Goal: Information Seeking & Learning: Learn about a topic

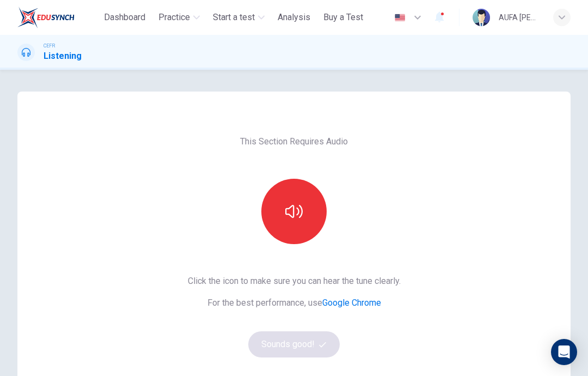
click at [276, 215] on button "button" at bounding box center [293, 211] width 65 height 65
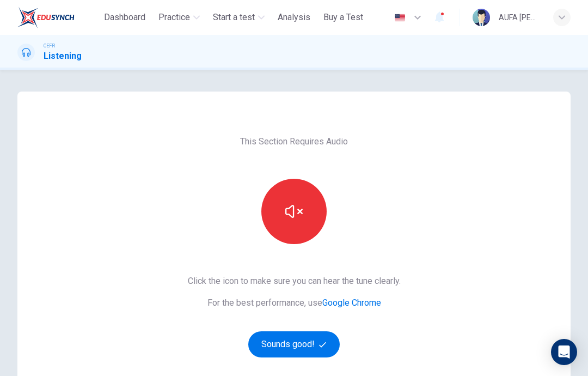
click at [281, 352] on button "Sounds good!" at bounding box center [294, 344] width 92 height 26
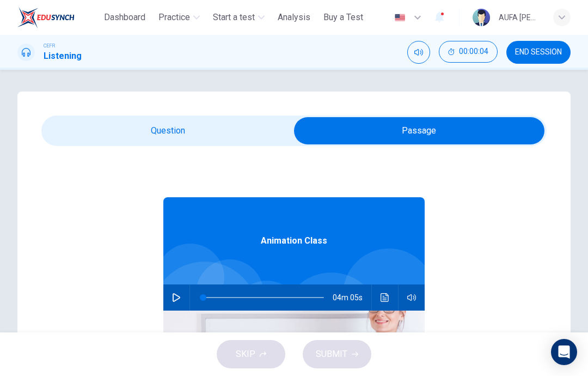
click at [176, 294] on icon "button" at bounding box center [176, 297] width 9 height 9
click at [179, 290] on button "button" at bounding box center [176, 297] width 17 height 26
click at [179, 295] on icon "button" at bounding box center [176, 297] width 9 height 9
type input "*"
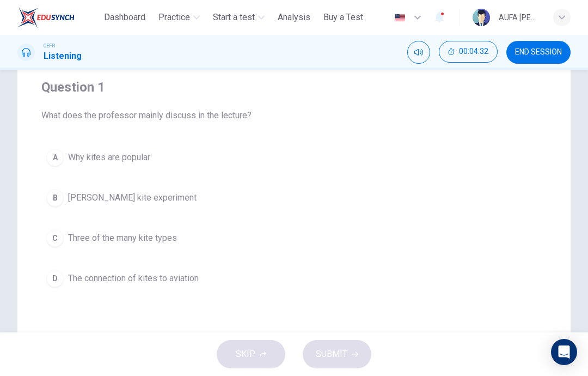
scroll to position [86, 0]
click at [63, 237] on div "C" at bounding box center [54, 237] width 17 height 17
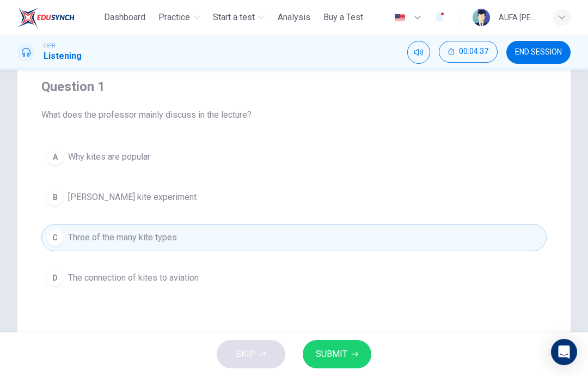
click at [343, 358] on span "SUBMIT" at bounding box center [332, 353] width 32 height 15
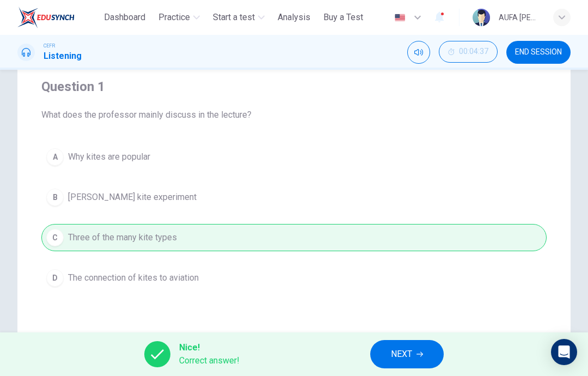
click at [405, 340] on button "NEXT" at bounding box center [407, 354] width 74 height 28
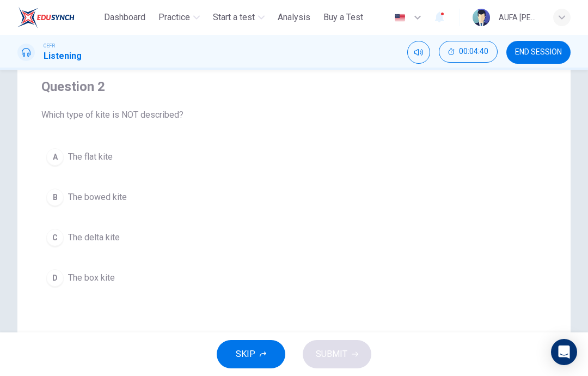
click at [63, 195] on div "B" at bounding box center [54, 196] width 17 height 17
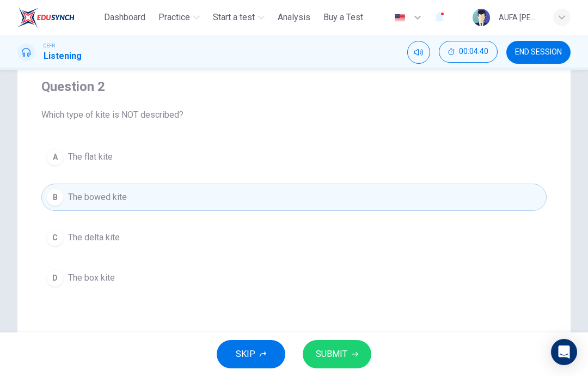
click at [326, 352] on span "SUBMIT" at bounding box center [332, 353] width 32 height 15
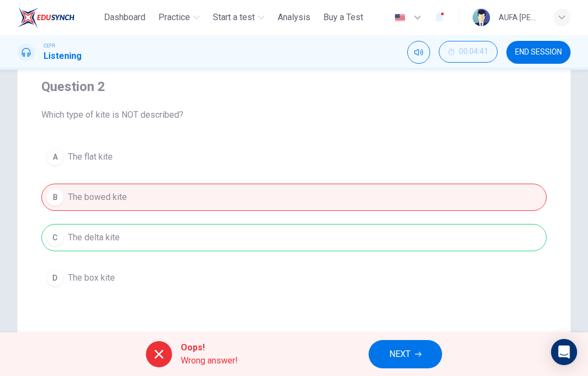
click at [54, 239] on div "A The flat kite B The bowed kite C The delta kite D The box kite" at bounding box center [294, 217] width 506 height 148
click at [112, 225] on div "A The flat kite B The bowed kite C The delta kite D The box kite" at bounding box center [294, 217] width 506 height 148
click at [397, 349] on span "NEXT" at bounding box center [399, 353] width 21 height 15
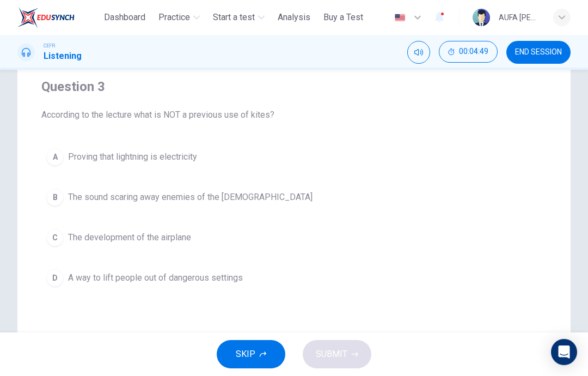
click at [60, 280] on div "D" at bounding box center [54, 277] width 17 height 17
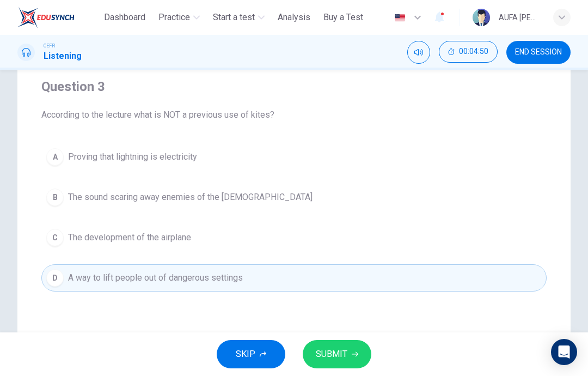
click at [319, 354] on span "SUBMIT" at bounding box center [332, 353] width 32 height 15
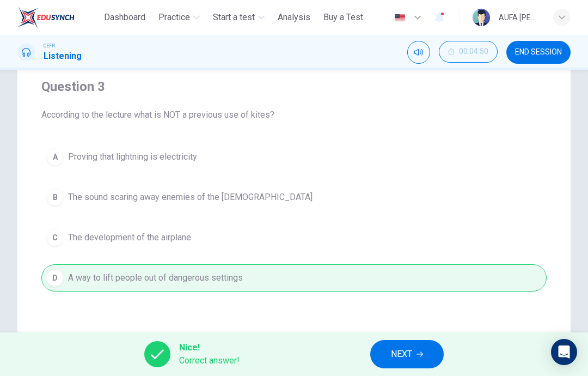
click at [407, 351] on span "NEXT" at bounding box center [401, 353] width 21 height 15
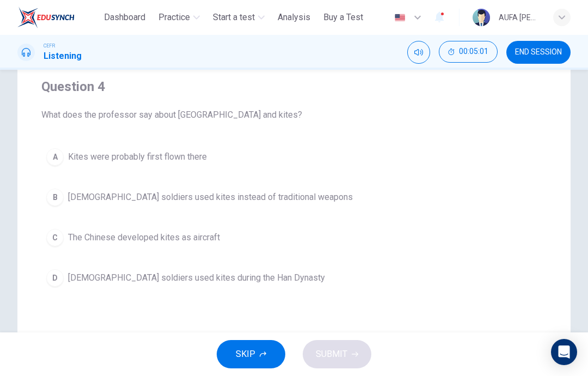
click at [62, 131] on div "Question 4 What does the professor say about China and kites? A Kites were prob…" at bounding box center [294, 184] width 506 height 248
click at [57, 149] on div "A" at bounding box center [54, 156] width 17 height 17
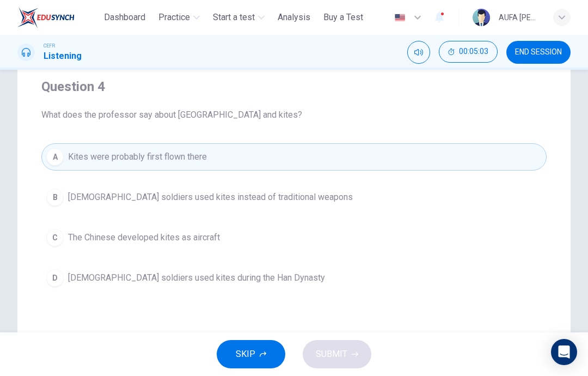
click at [62, 154] on div "A" at bounding box center [54, 156] width 17 height 17
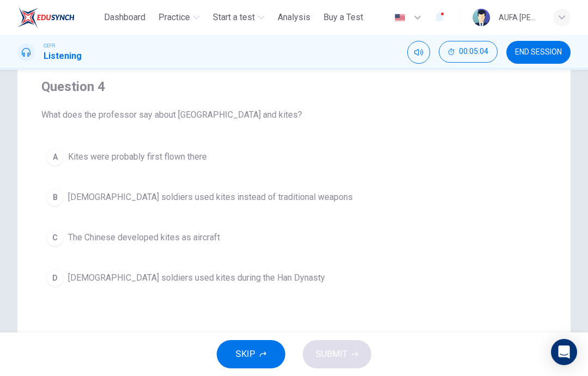
click at [68, 156] on button "A Kites were probably first flown there" at bounding box center [294, 156] width 506 height 27
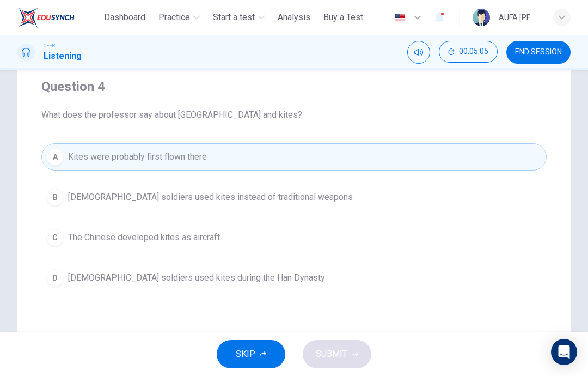
click at [64, 197] on button "B Chinese soldiers used kites instead of traditional weapons" at bounding box center [294, 197] width 506 height 27
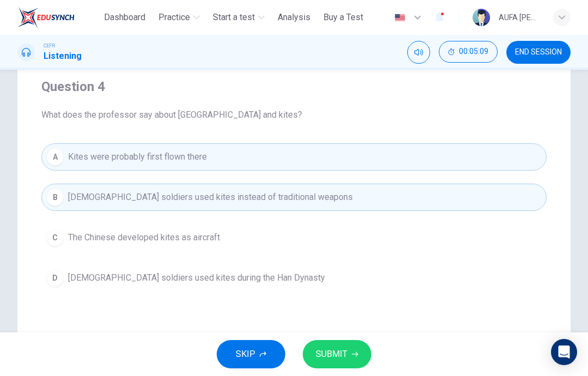
click at [60, 279] on div "D" at bounding box center [54, 277] width 17 height 17
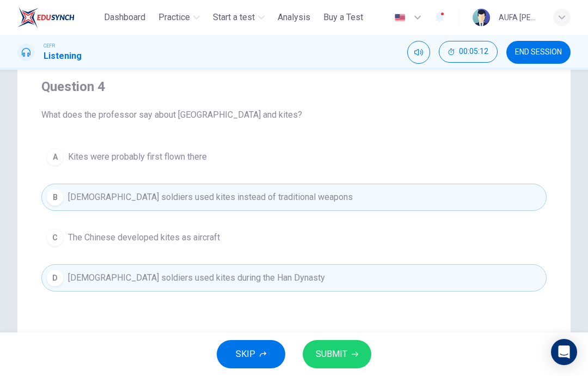
click at [62, 156] on div "A" at bounding box center [54, 156] width 17 height 17
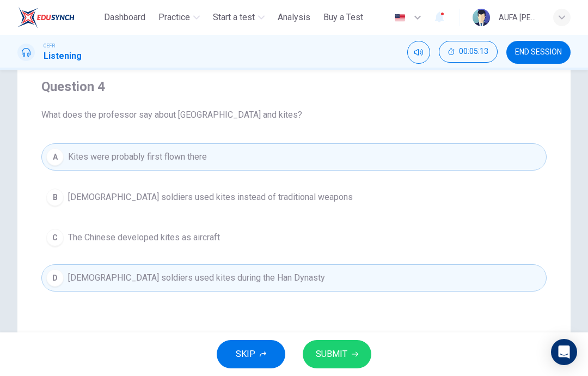
click at [321, 360] on span "SUBMIT" at bounding box center [332, 353] width 32 height 15
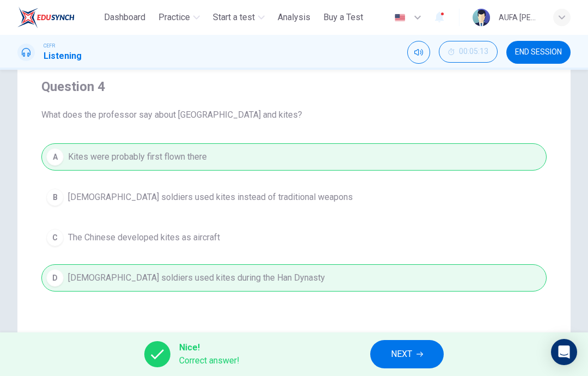
click at [402, 366] on button "NEXT" at bounding box center [407, 354] width 74 height 28
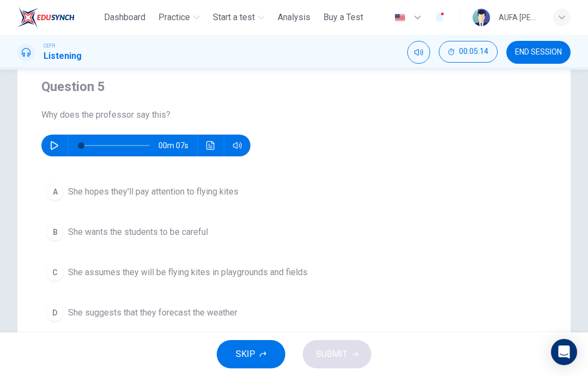
click at [60, 145] on button "button" at bounding box center [54, 146] width 17 height 22
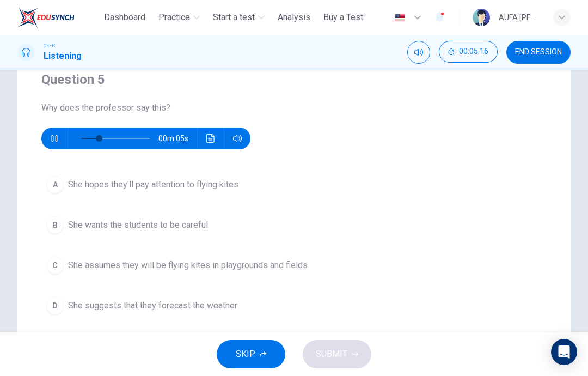
scroll to position [98, 0]
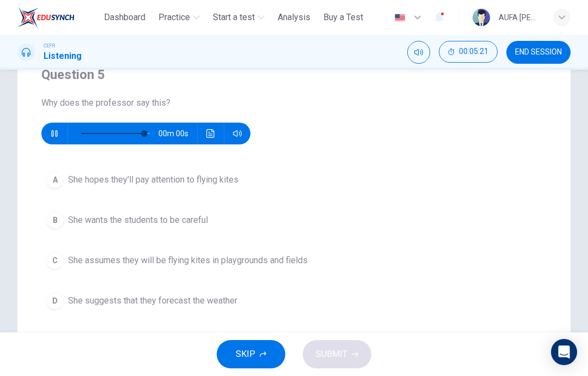
type input "*"
click at [59, 254] on div "C" at bounding box center [54, 260] width 17 height 17
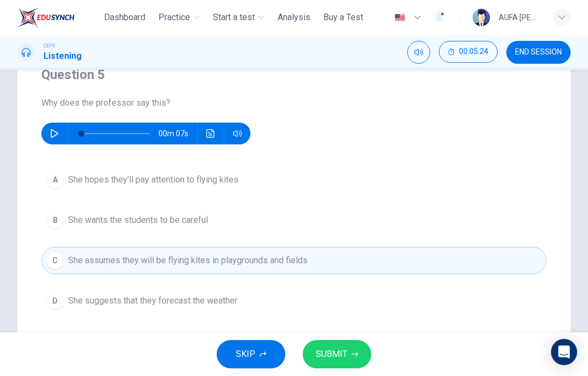
click at [333, 354] on span "SUBMIT" at bounding box center [332, 353] width 32 height 15
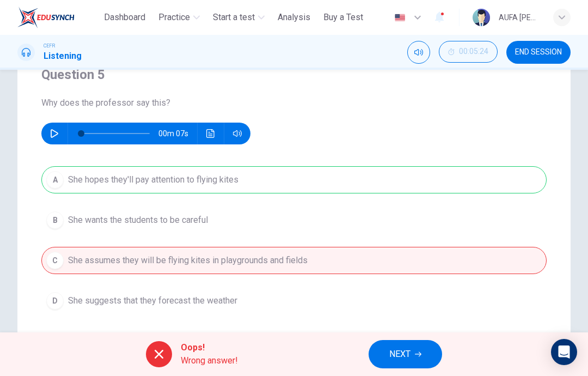
click at [388, 367] on button "NEXT" at bounding box center [406, 354] width 74 height 28
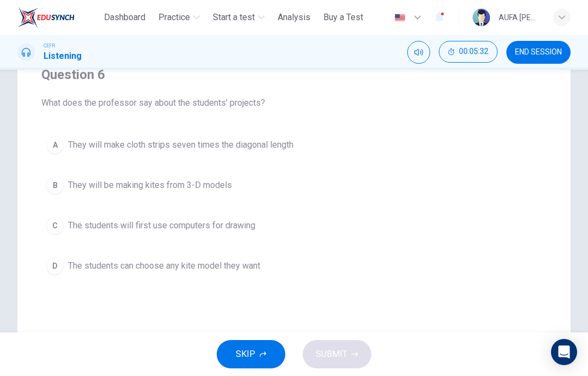
click at [60, 221] on div "C" at bounding box center [54, 225] width 17 height 17
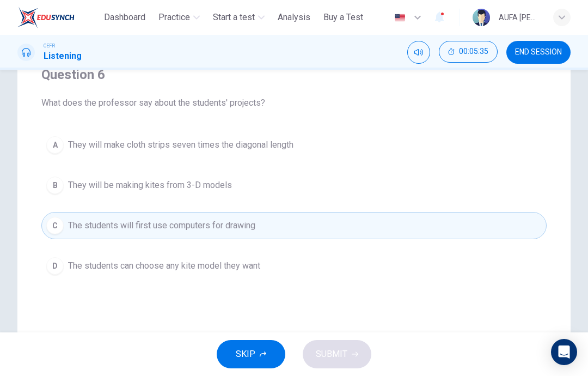
click at [217, 270] on span "The students can choose any kite model they want" at bounding box center [164, 265] width 192 height 13
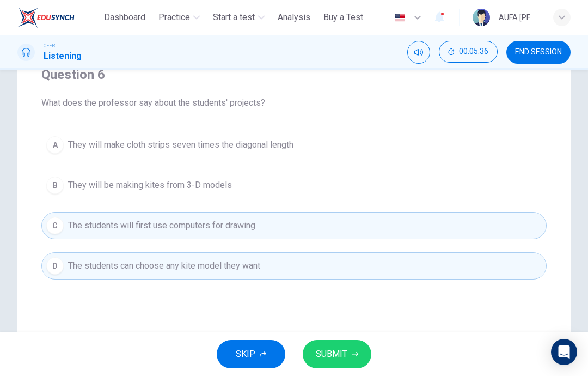
click at [133, 186] on span "They will be making kites from 3-D models" at bounding box center [150, 185] width 164 height 13
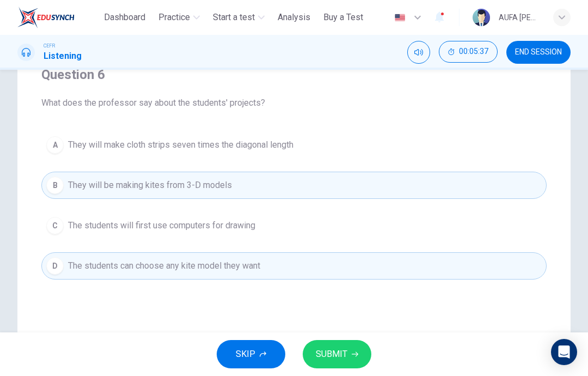
click at [162, 227] on span "The students will first use computers for drawing" at bounding box center [161, 225] width 187 height 13
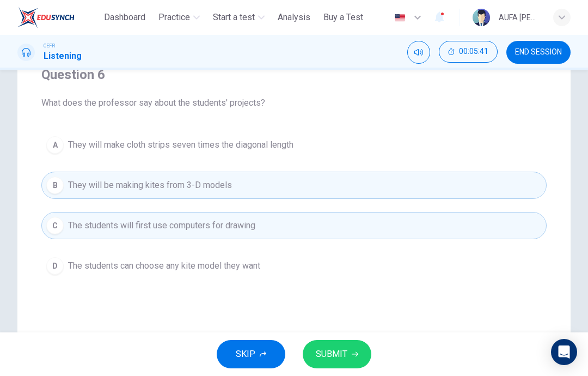
click at [328, 367] on button "SUBMIT" at bounding box center [337, 354] width 69 height 28
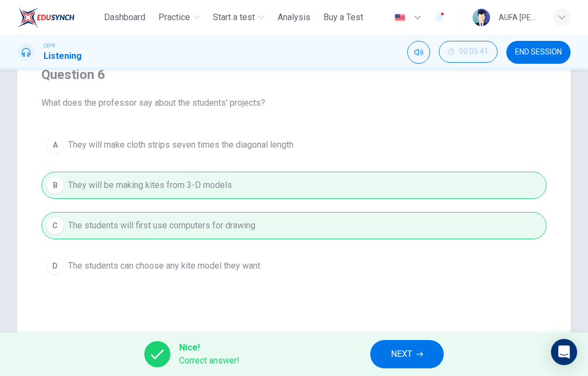
click at [400, 351] on span "NEXT" at bounding box center [401, 353] width 21 height 15
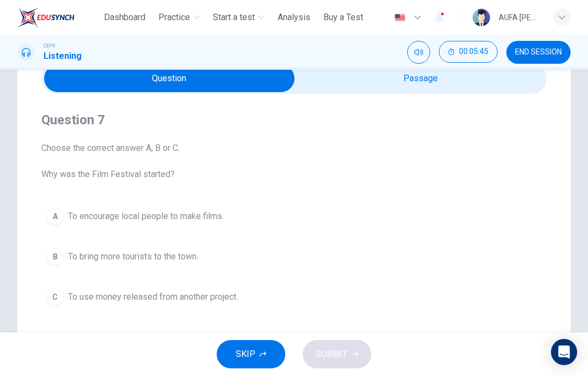
scroll to position [52, 0]
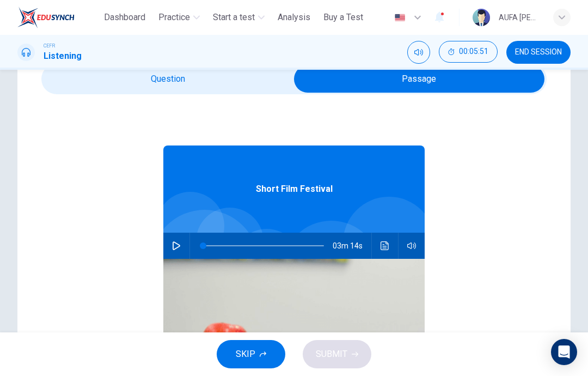
click at [173, 239] on button "button" at bounding box center [176, 246] width 17 height 26
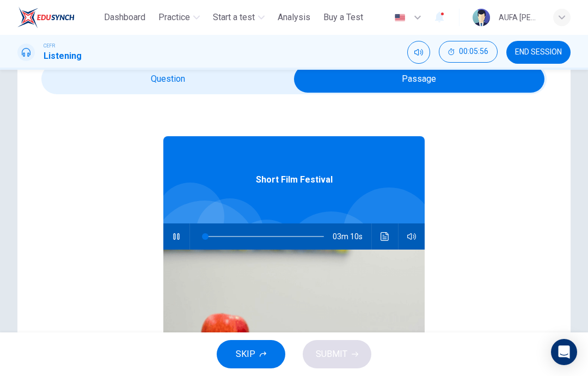
scroll to position [9, 0]
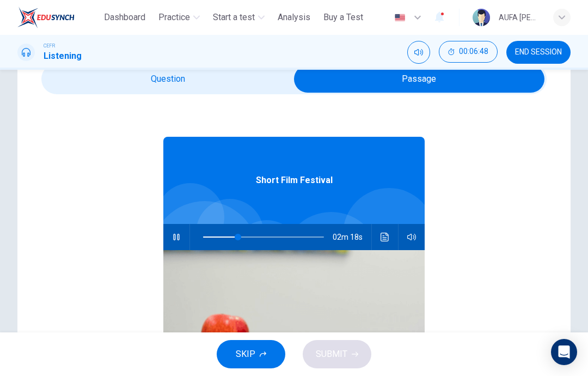
type input "**"
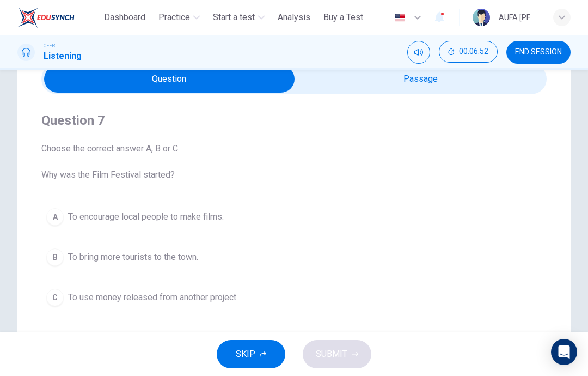
click at [65, 299] on button "C To use money released from another project." at bounding box center [294, 297] width 506 height 27
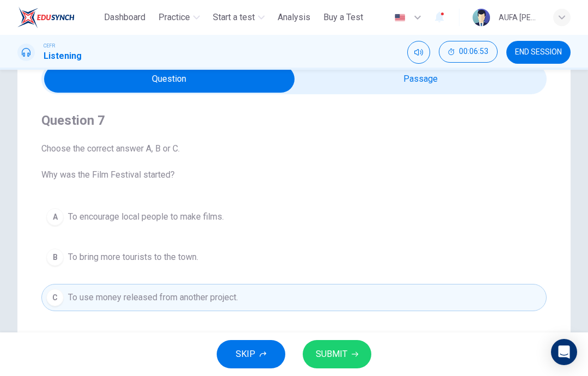
click at [338, 351] on span "SUBMIT" at bounding box center [332, 353] width 32 height 15
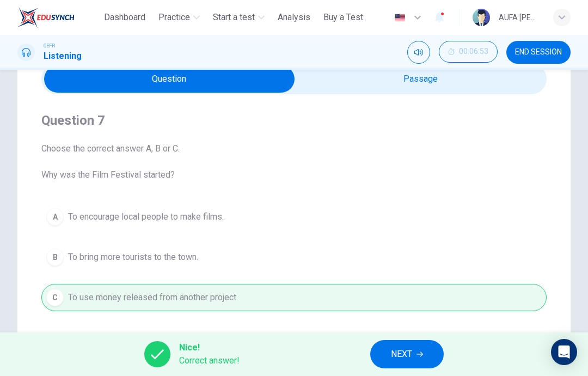
click at [389, 355] on button "NEXT" at bounding box center [407, 354] width 74 height 28
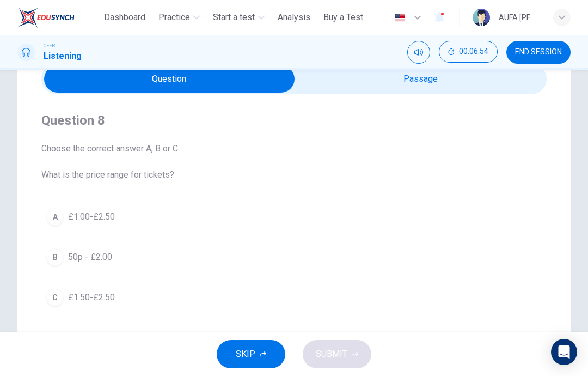
click at [65, 215] on button "A £1.00-£2.50" at bounding box center [294, 216] width 506 height 27
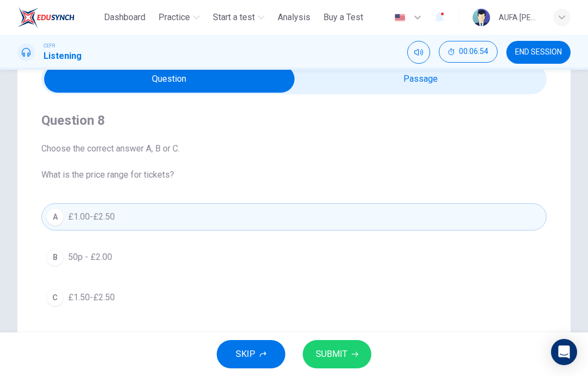
click at [344, 344] on button "SUBMIT" at bounding box center [337, 354] width 69 height 28
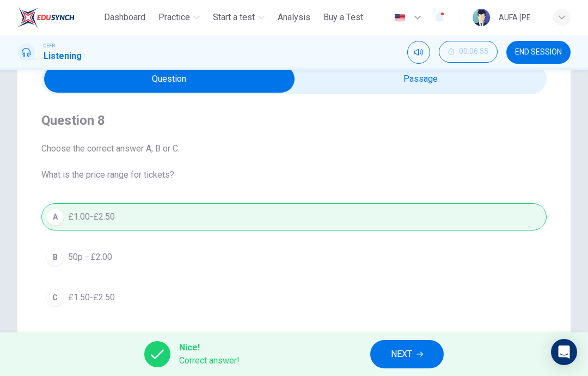
click at [399, 355] on span "NEXT" at bounding box center [401, 353] width 21 height 15
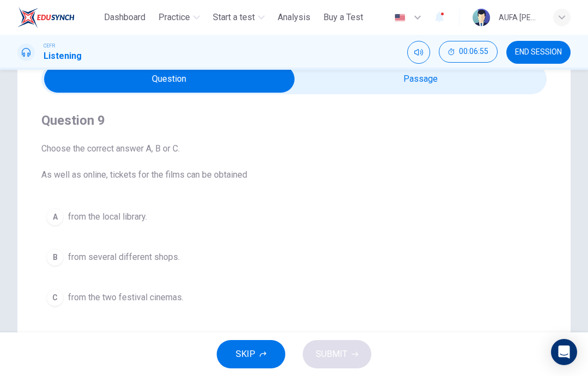
click at [63, 208] on button "A from the local library." at bounding box center [294, 216] width 506 height 27
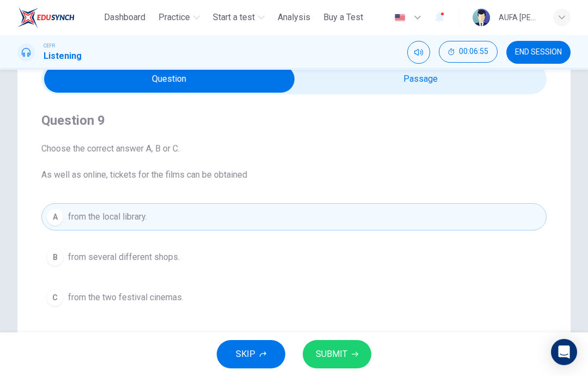
click at [341, 354] on span "SUBMIT" at bounding box center [332, 353] width 32 height 15
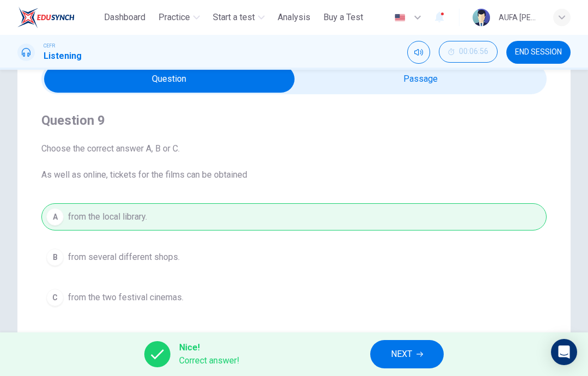
click at [391, 358] on span "NEXT" at bounding box center [401, 353] width 21 height 15
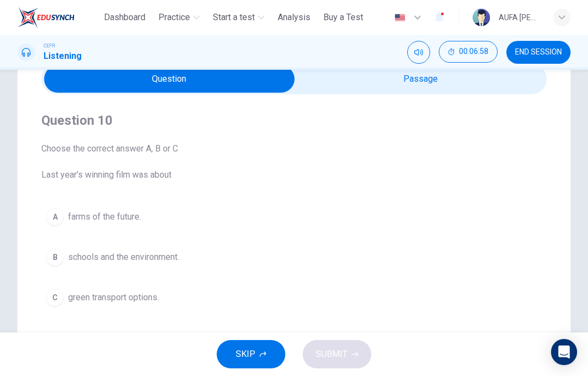
click at [56, 293] on div "C" at bounding box center [54, 297] width 17 height 17
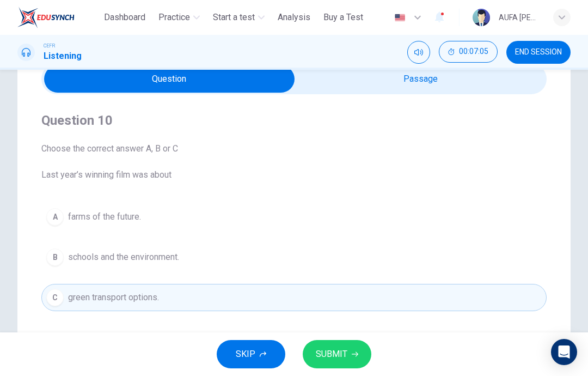
click at [334, 351] on span "SUBMIT" at bounding box center [332, 353] width 32 height 15
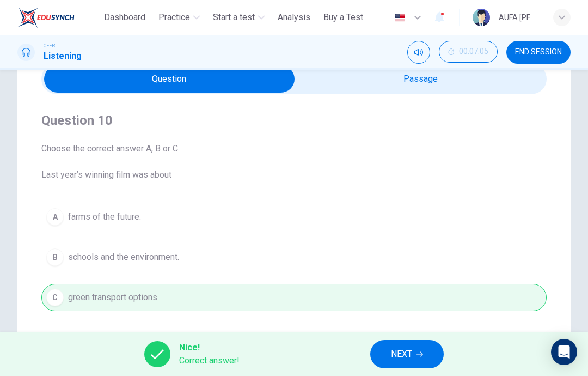
click at [403, 356] on span "NEXT" at bounding box center [401, 353] width 21 height 15
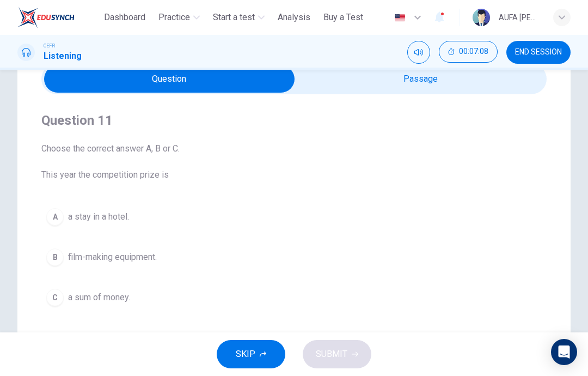
click at [68, 257] on button "B film-making equipment." at bounding box center [294, 256] width 506 height 27
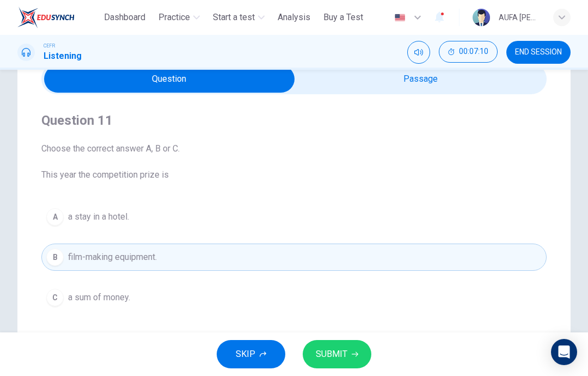
click at [355, 357] on icon "button" at bounding box center [355, 354] width 7 height 7
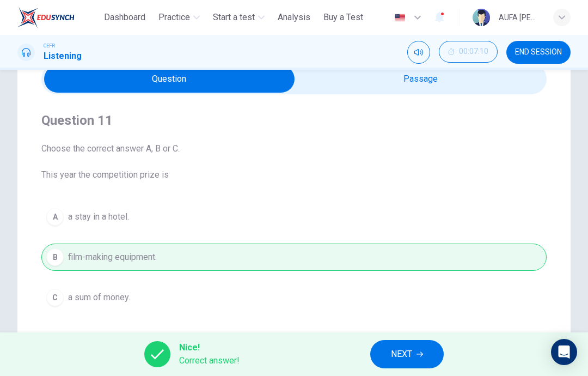
click at [415, 355] on button "NEXT" at bounding box center [407, 354] width 74 height 28
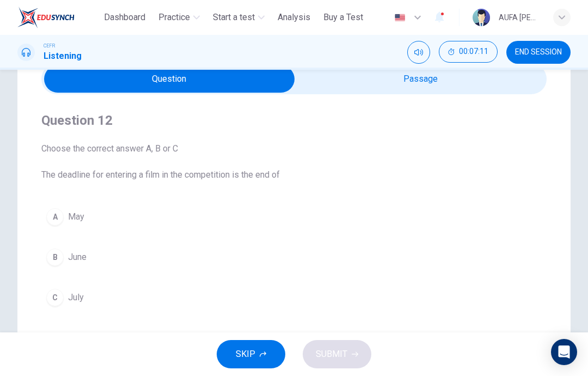
click at [209, 289] on button "C July" at bounding box center [294, 297] width 506 height 27
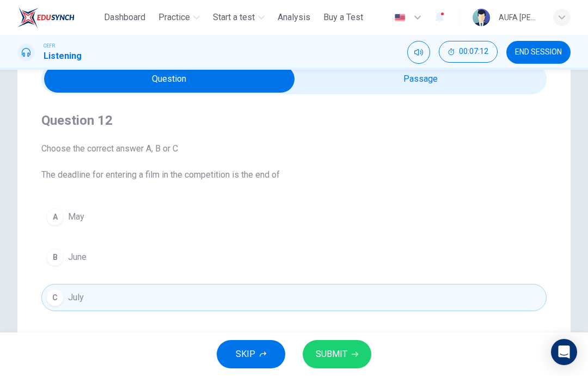
click at [333, 351] on span "SUBMIT" at bounding box center [332, 353] width 32 height 15
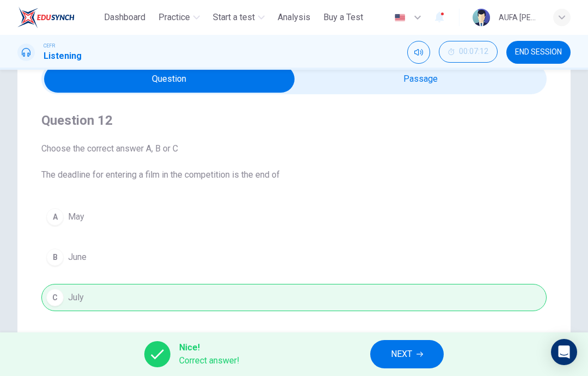
click at [391, 357] on span "NEXT" at bounding box center [401, 353] width 21 height 15
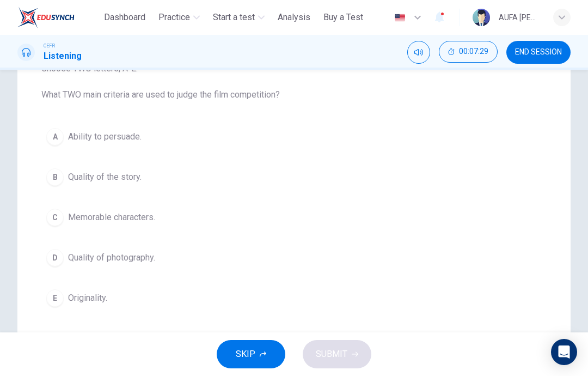
scroll to position [132, 0]
click at [48, 255] on div "D" at bounding box center [54, 256] width 17 height 17
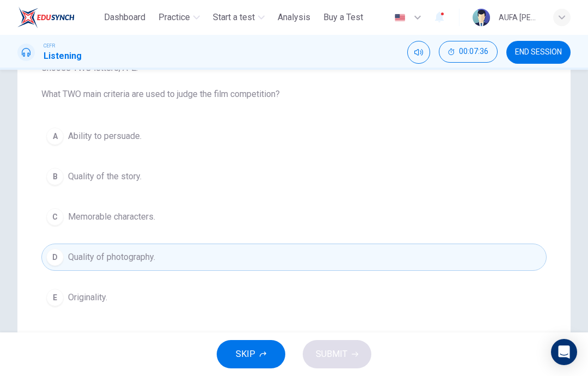
click at [53, 298] on div "E" at bounding box center [54, 297] width 17 height 17
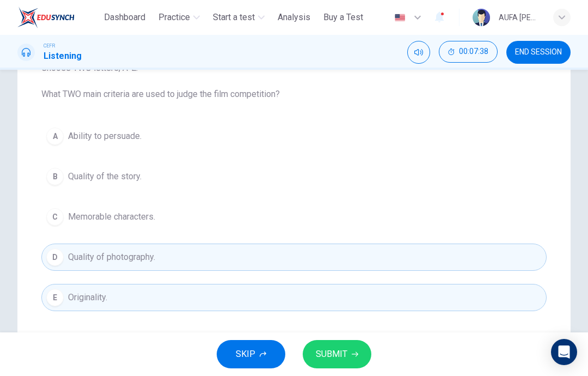
click at [363, 356] on button "SUBMIT" at bounding box center [337, 354] width 69 height 28
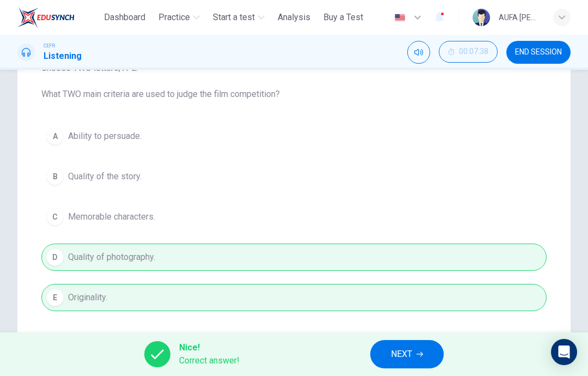
click at [399, 354] on span "NEXT" at bounding box center [401, 353] width 21 height 15
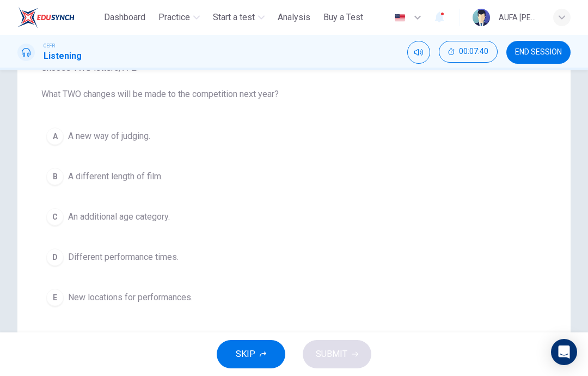
click at [62, 171] on div "B" at bounding box center [54, 176] width 17 height 17
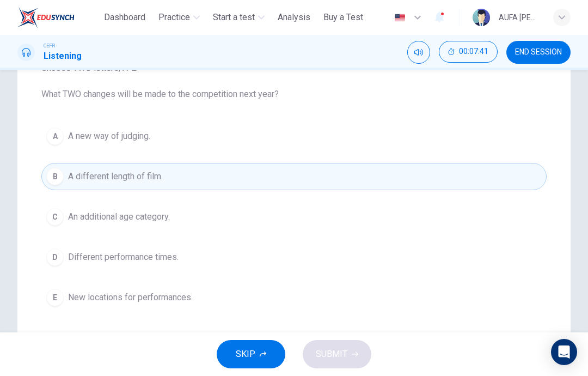
click at [62, 217] on div "C" at bounding box center [54, 216] width 17 height 17
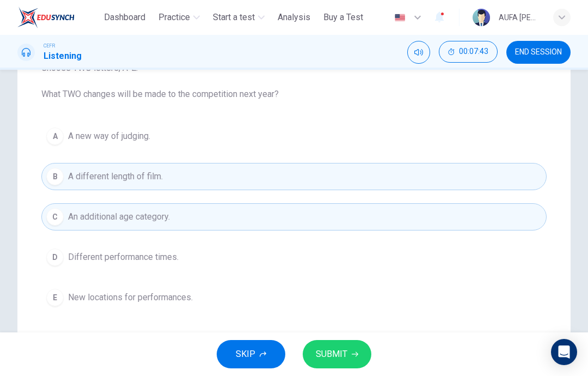
click at [70, 298] on span "New locations for performances." at bounding box center [130, 297] width 125 height 13
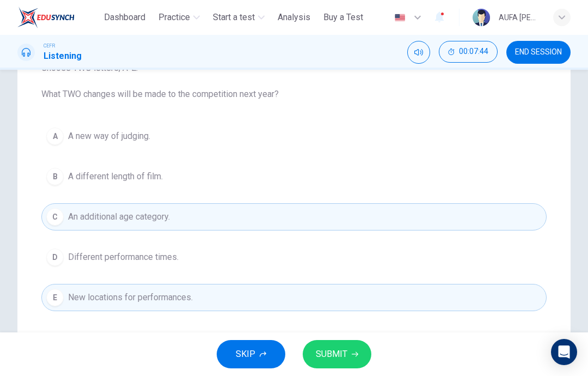
click at [341, 358] on span "SUBMIT" at bounding box center [332, 353] width 32 height 15
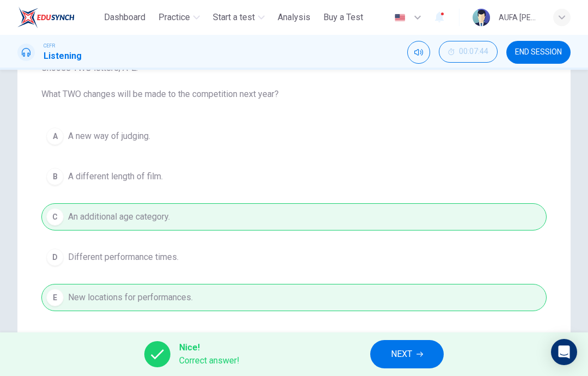
click at [393, 347] on span "NEXT" at bounding box center [401, 353] width 21 height 15
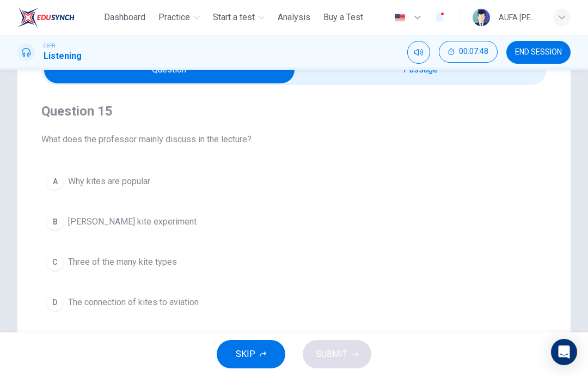
scroll to position [54, 0]
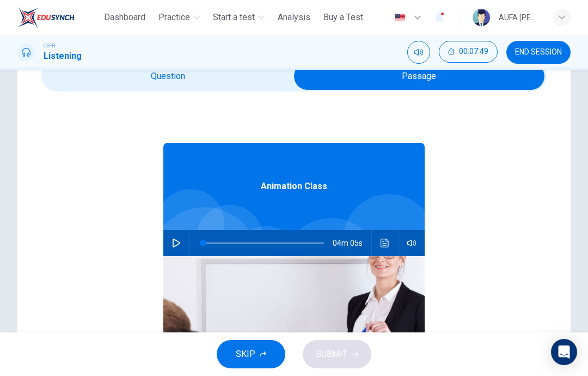
click at [178, 241] on icon "button" at bounding box center [177, 243] width 8 height 9
type input "*"
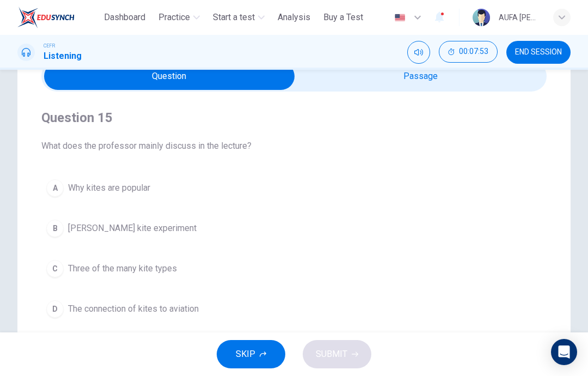
click at [227, 269] on button "C Three of the many kite types" at bounding box center [294, 268] width 506 height 27
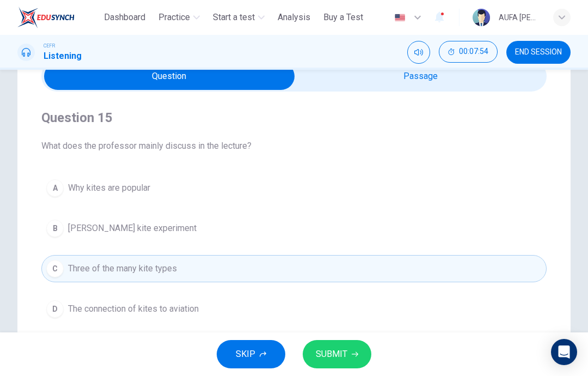
click at [351, 357] on button "SUBMIT" at bounding box center [337, 354] width 69 height 28
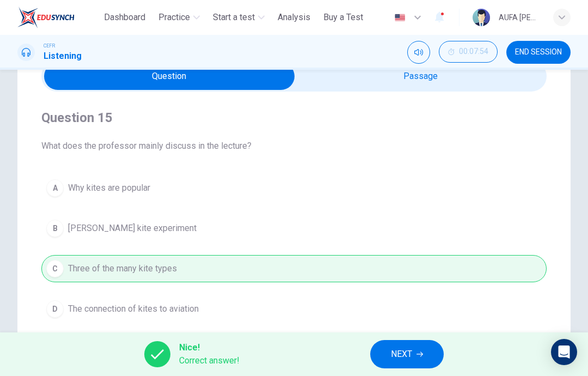
click at [402, 359] on span "NEXT" at bounding box center [401, 353] width 21 height 15
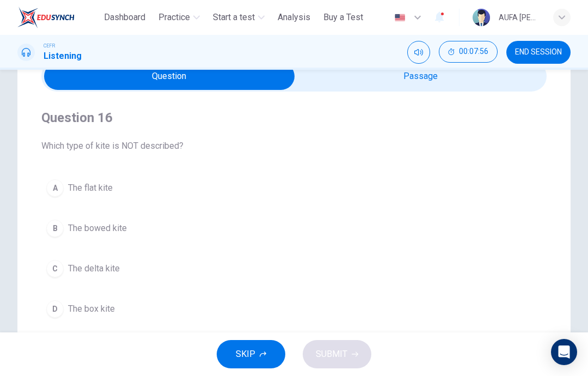
click at [295, 233] on button "B The bowed kite" at bounding box center [294, 228] width 506 height 27
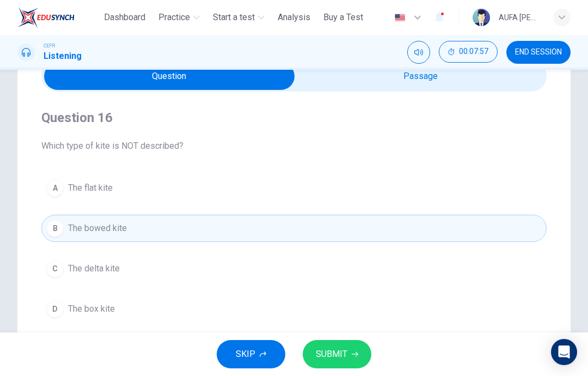
click at [291, 263] on button "C The delta kite" at bounding box center [294, 268] width 506 height 27
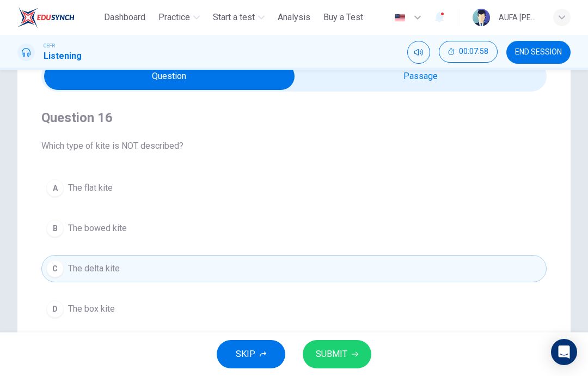
click at [352, 352] on icon "button" at bounding box center [355, 354] width 7 height 7
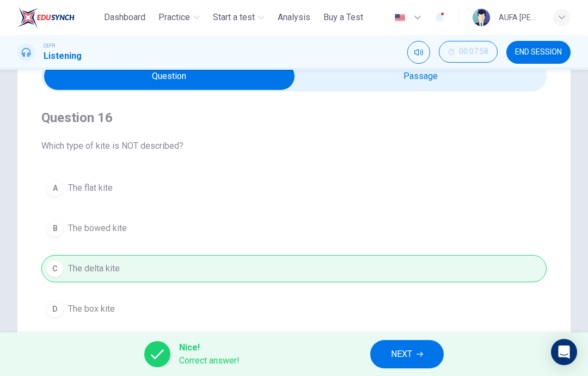
click at [410, 361] on span "NEXT" at bounding box center [401, 353] width 21 height 15
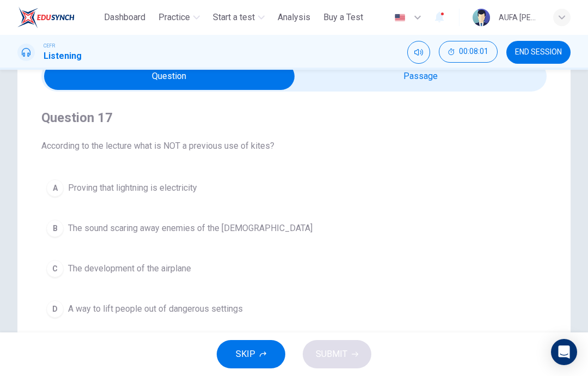
click at [282, 309] on button "D A way to lift people out of dangerous settings" at bounding box center [294, 308] width 506 height 27
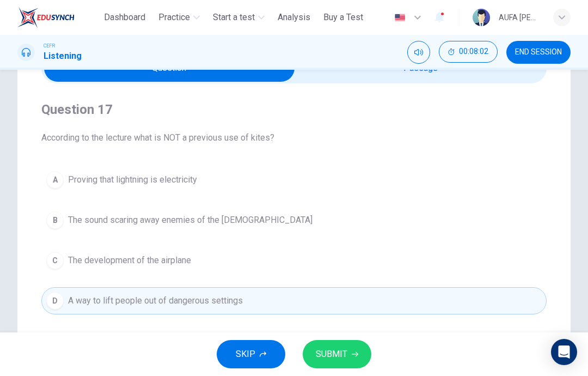
scroll to position [66, 0]
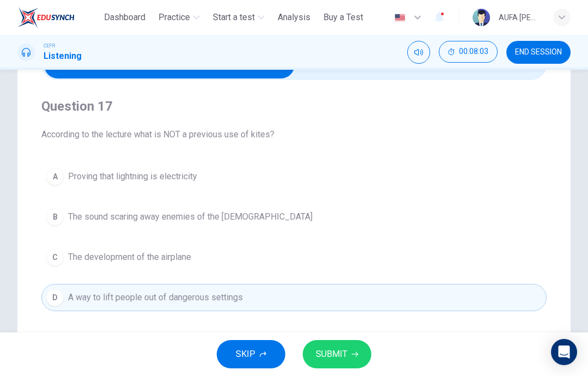
click at [346, 338] on div "SKIP SUBMIT" at bounding box center [294, 354] width 588 height 44
click at [353, 356] on icon "button" at bounding box center [355, 354] width 7 height 7
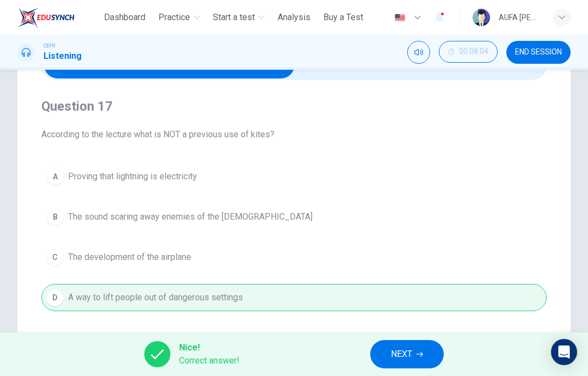
click at [400, 353] on span "NEXT" at bounding box center [401, 353] width 21 height 15
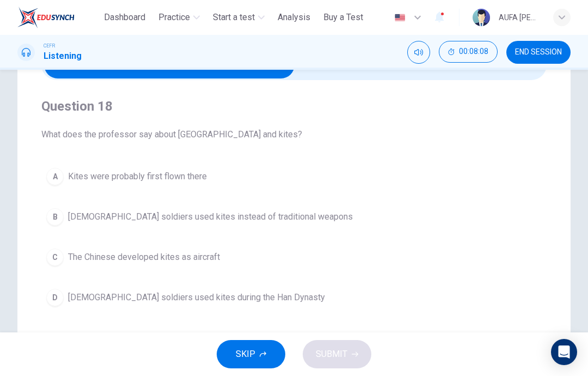
click at [308, 221] on button "B Chinese soldiers used kites instead of traditional weapons" at bounding box center [294, 216] width 506 height 27
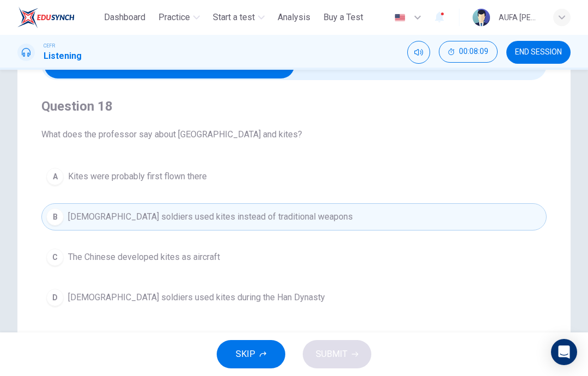
click at [333, 181] on button "A Kites were probably first flown there" at bounding box center [294, 176] width 506 height 27
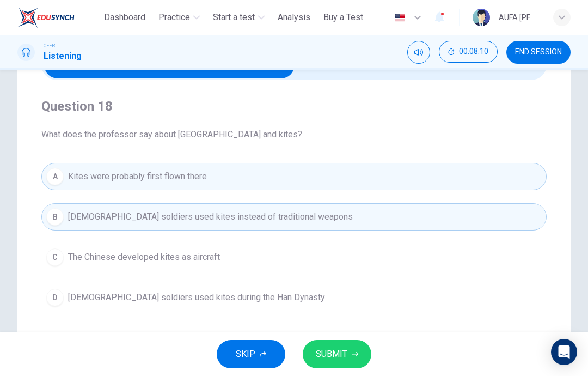
click at [287, 299] on button "D Chinese soldiers used kites during the Han Dynasty" at bounding box center [294, 297] width 506 height 27
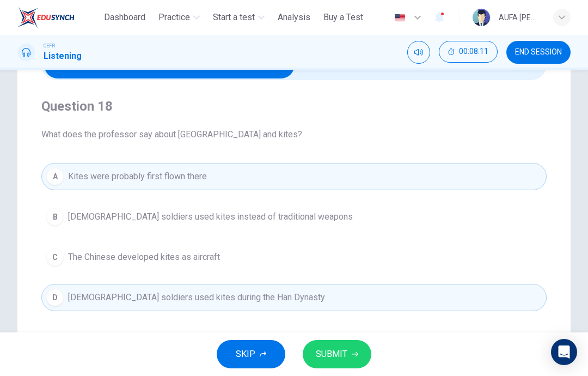
click at [344, 352] on span "SUBMIT" at bounding box center [332, 353] width 32 height 15
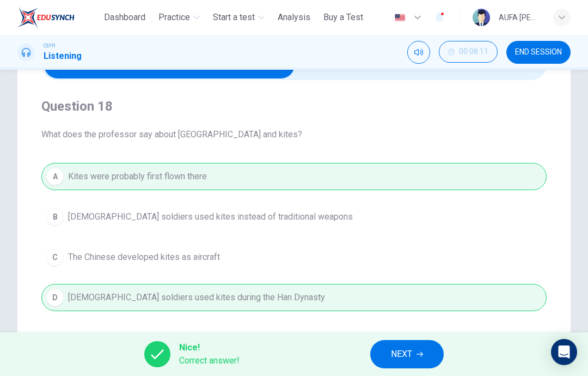
click at [395, 355] on span "NEXT" at bounding box center [401, 353] width 21 height 15
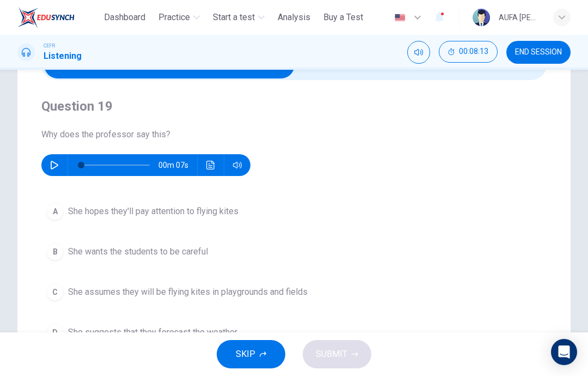
scroll to position [78, 0]
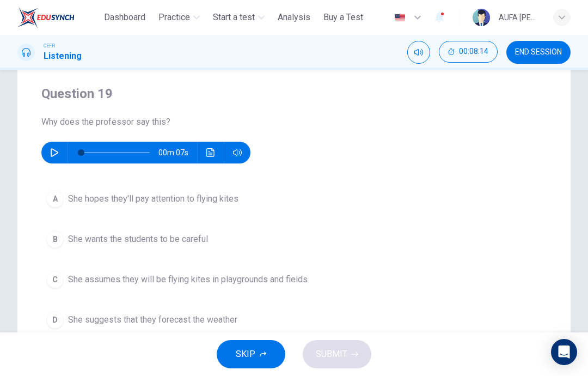
click at [317, 202] on button "A She hopes they'll pay attention to flying kites" at bounding box center [294, 198] width 506 height 27
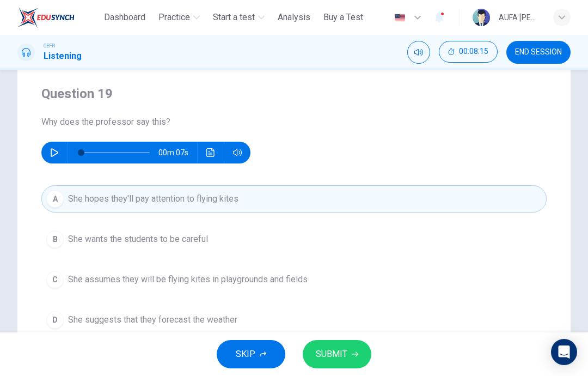
click at [357, 355] on icon "button" at bounding box center [355, 354] width 7 height 5
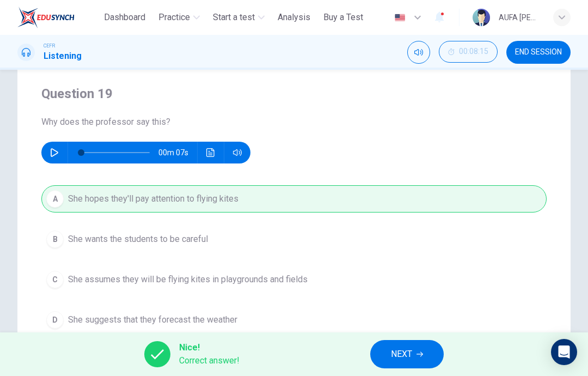
click at [389, 355] on button "NEXT" at bounding box center [407, 354] width 74 height 28
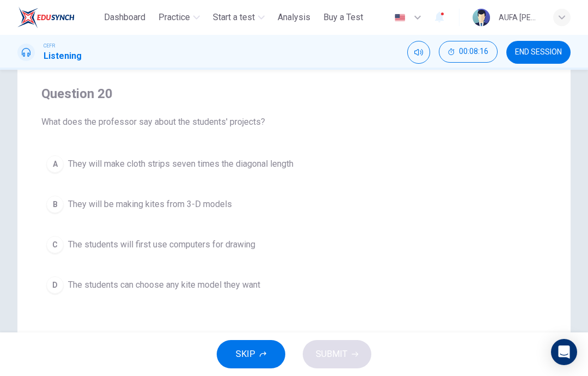
click at [291, 246] on button "C The students will first use computers for drawing" at bounding box center [294, 244] width 506 height 27
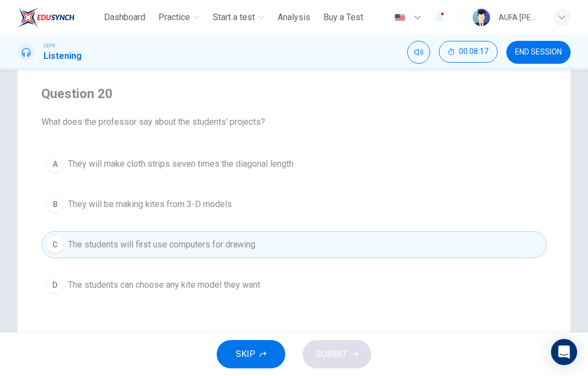
click at [322, 203] on button "B They will be making kites from 3-D models" at bounding box center [294, 204] width 506 height 27
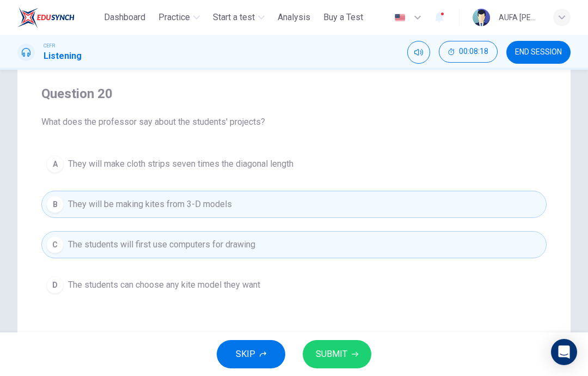
click at [355, 354] on icon "button" at bounding box center [355, 354] width 7 height 7
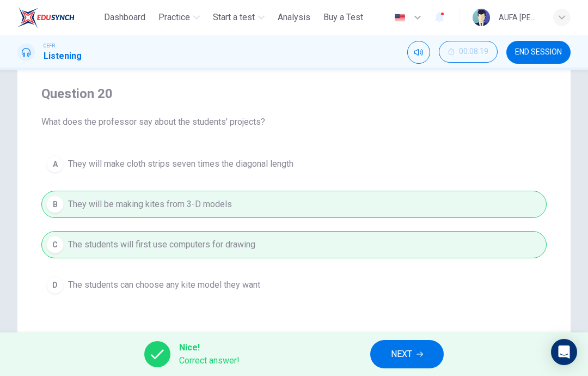
click at [389, 352] on button "NEXT" at bounding box center [407, 354] width 74 height 28
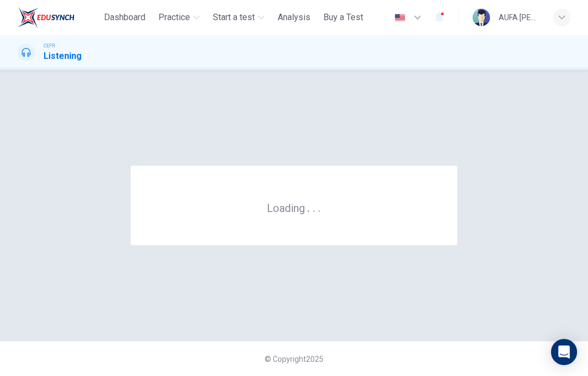
scroll to position [0, 0]
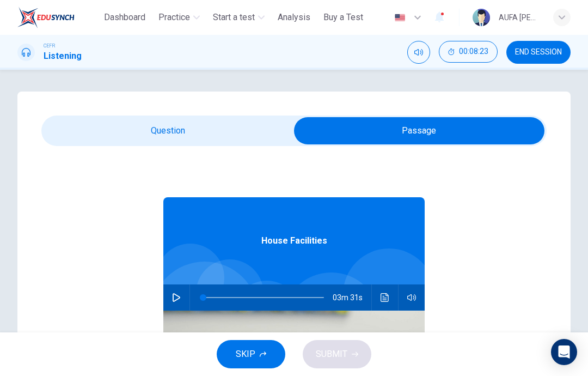
click at [177, 300] on icon "button" at bounding box center [177, 297] width 8 height 9
type input "**"
click at [249, 111] on div "Questions 21 - 24 Complete the notes below. Write NO MORE THAN TWO WORDS AND/OR…" at bounding box center [293, 311] width 553 height 438
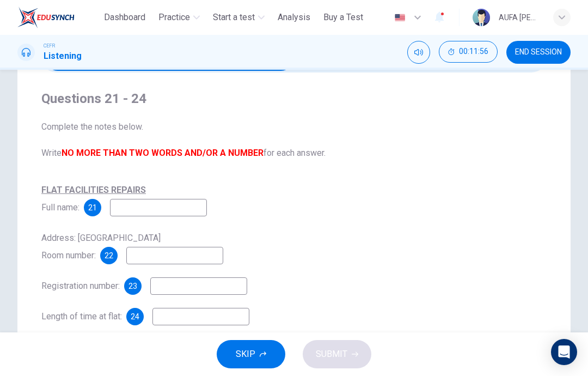
scroll to position [82, 0]
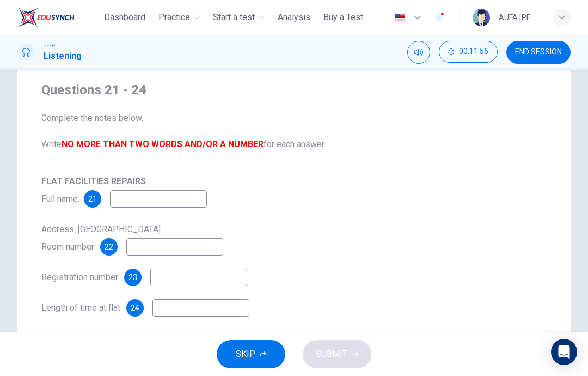
click at [207, 203] on input at bounding box center [158, 198] width 97 height 17
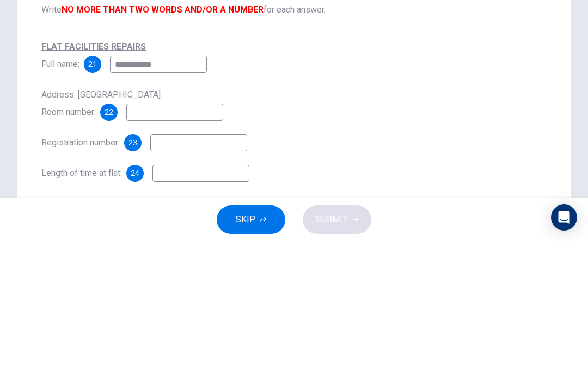
type input "**********"
click at [151, 238] on input at bounding box center [174, 246] width 97 height 17
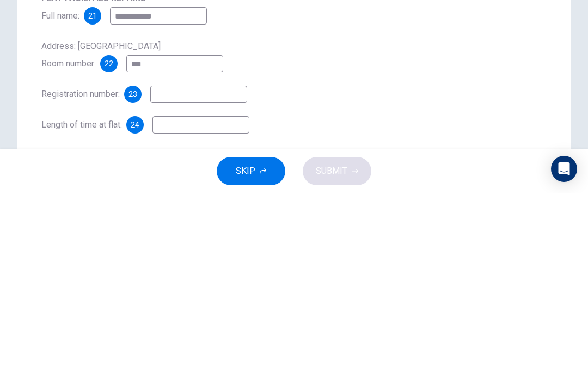
type input "***"
click at [185, 269] on input at bounding box center [198, 277] width 97 height 17
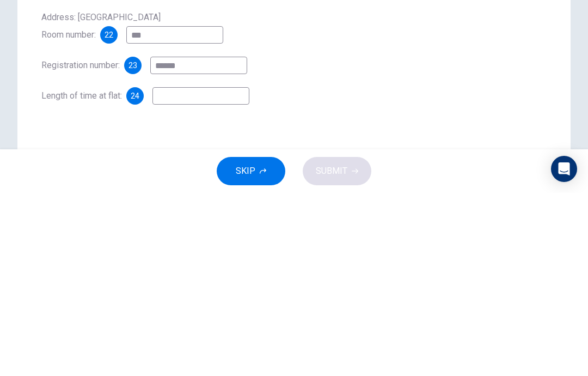
scroll to position [114, 0]
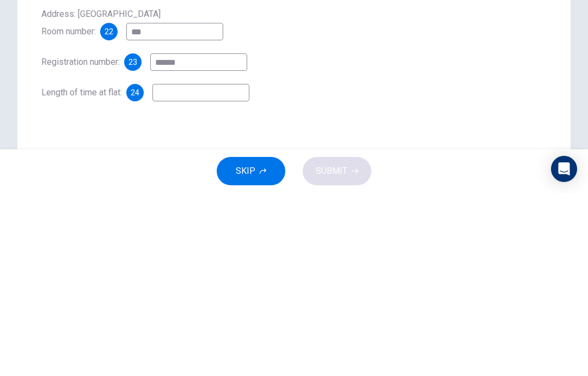
type input "******"
click at [182, 267] on input at bounding box center [201, 275] width 97 height 17
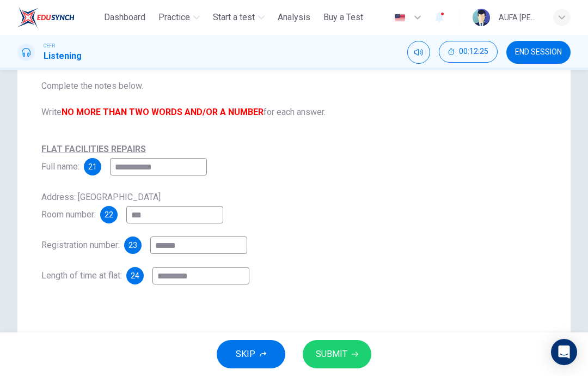
type input "********"
click at [337, 355] on span "SUBMIT" at bounding box center [332, 353] width 32 height 15
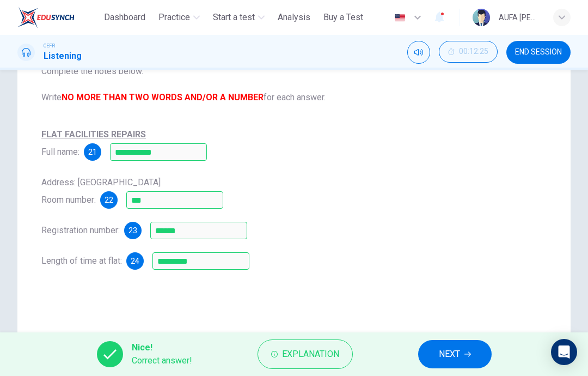
scroll to position [144, 0]
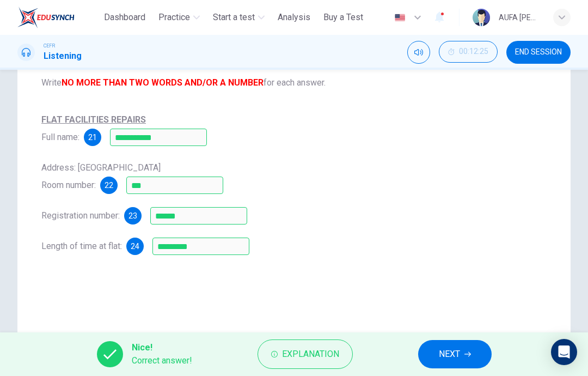
click at [331, 363] on button "Explanation" at bounding box center [305, 353] width 95 height 29
click at [440, 172] on div "Address: International house Room number: 22 ***" at bounding box center [294, 176] width 506 height 35
click at [457, 352] on span "NEXT" at bounding box center [449, 353] width 21 height 15
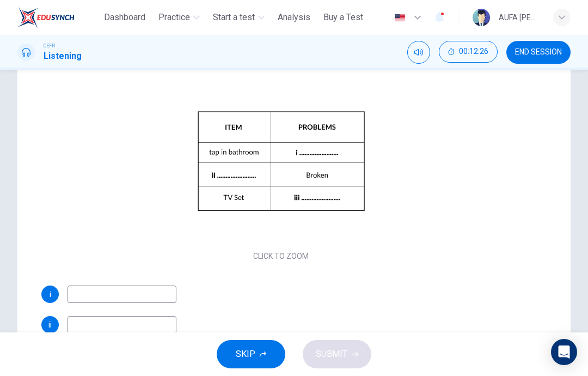
scroll to position [37, 0]
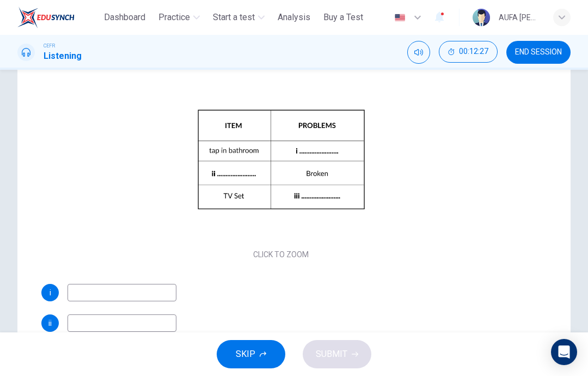
click at [316, 167] on button "Click to Zoom" at bounding box center [281, 168] width 95 height 26
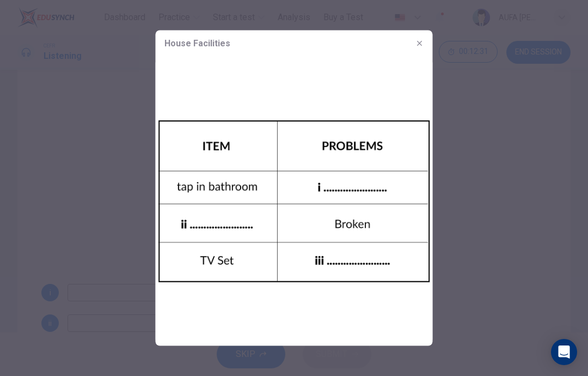
click at [498, 129] on div at bounding box center [294, 188] width 588 height 376
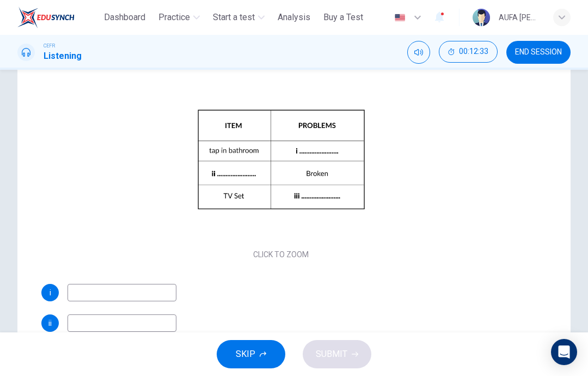
click at [306, 170] on button "Click to Zoom" at bounding box center [281, 168] width 95 height 26
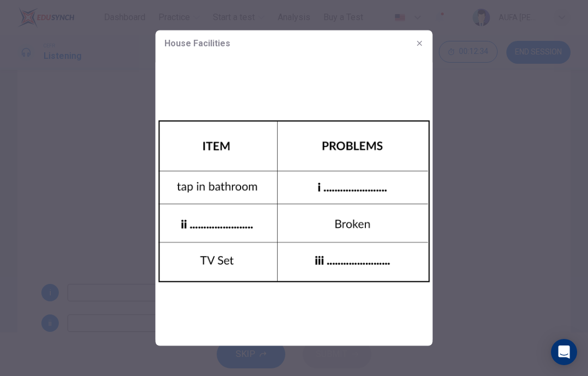
click at [57, 230] on div at bounding box center [294, 188] width 588 height 376
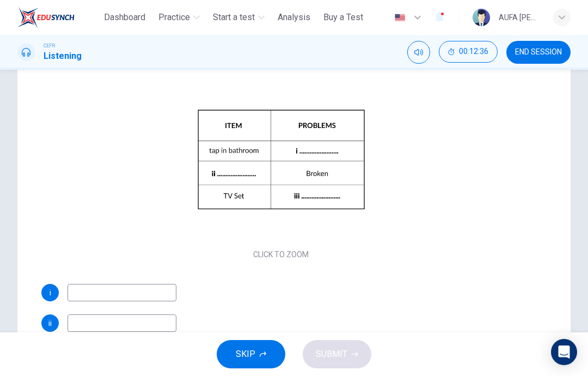
click at [84, 290] on input at bounding box center [122, 292] width 109 height 17
type input "*******"
click at [81, 327] on input at bounding box center [122, 322] width 109 height 17
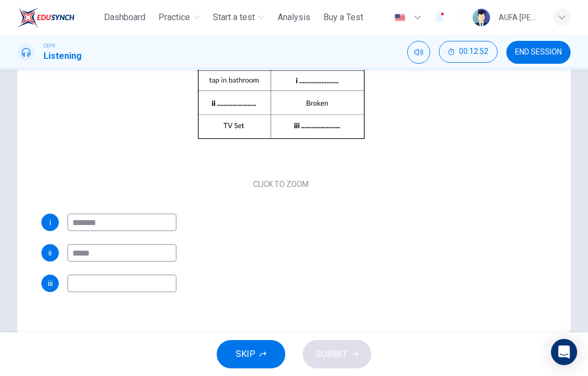
scroll to position [198, 0]
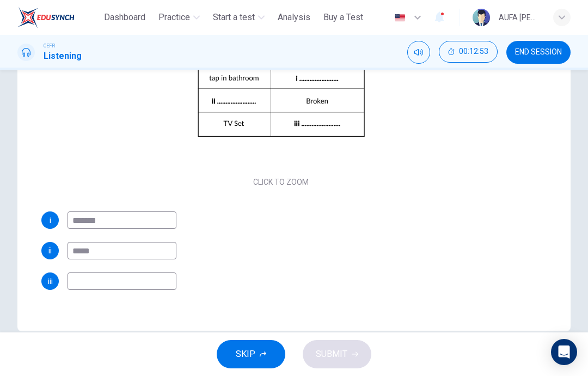
type input "*****"
click at [85, 285] on input at bounding box center [122, 280] width 109 height 17
type input "********"
click at [344, 351] on span "SUBMIT" at bounding box center [332, 353] width 32 height 15
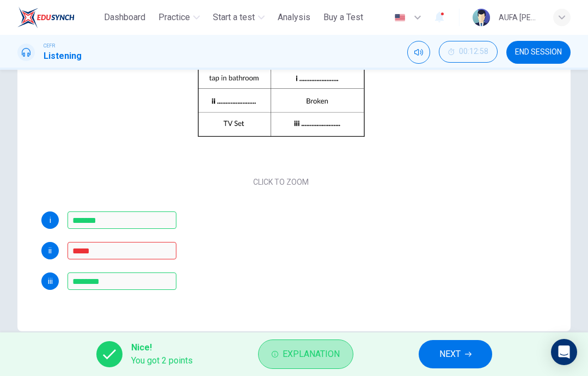
click at [314, 354] on span "Explanation" at bounding box center [311, 353] width 57 height 15
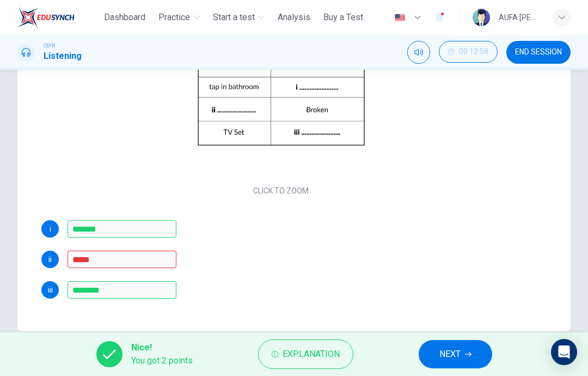
scroll to position [48, 0]
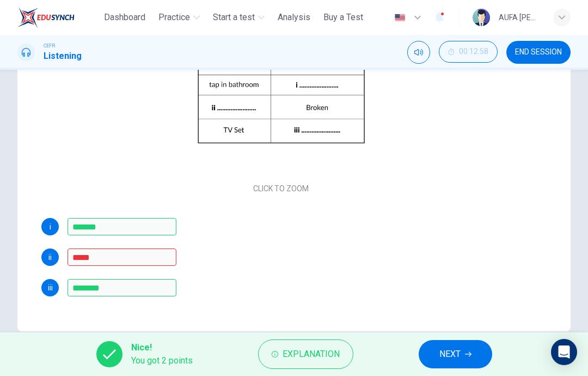
click at [447, 367] on button "NEXT" at bounding box center [456, 354] width 74 height 28
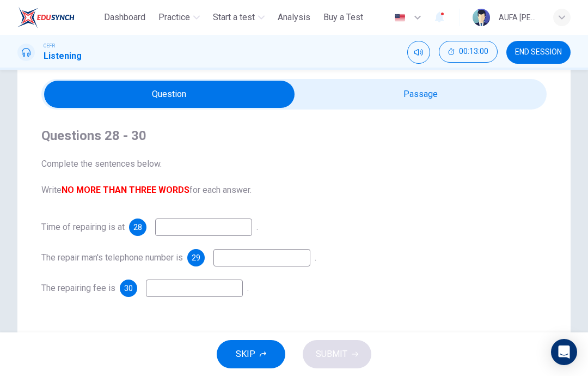
scroll to position [37, 0]
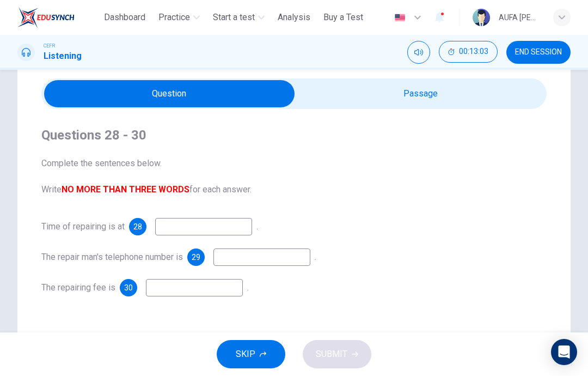
click at [252, 228] on input at bounding box center [203, 226] width 97 height 17
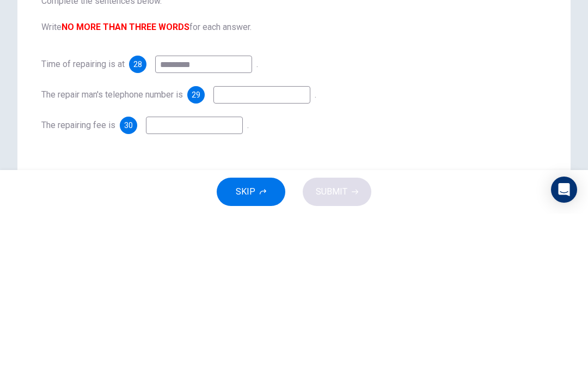
type input "*********"
click at [241, 248] on input at bounding box center [262, 256] width 97 height 17
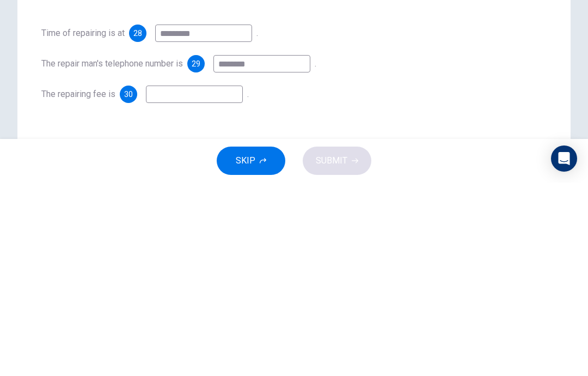
type input "********"
click at [181, 279] on input at bounding box center [194, 287] width 97 height 17
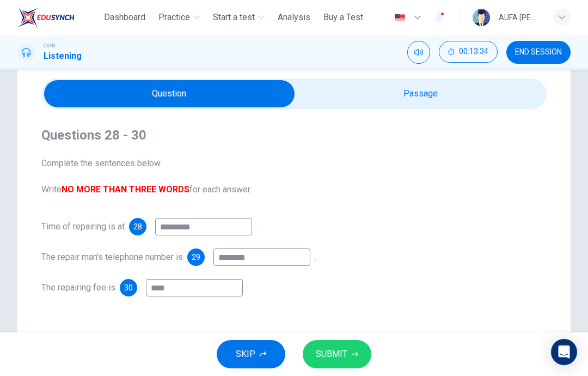
type input "****"
click at [326, 351] on span "SUBMIT" at bounding box center [332, 353] width 32 height 15
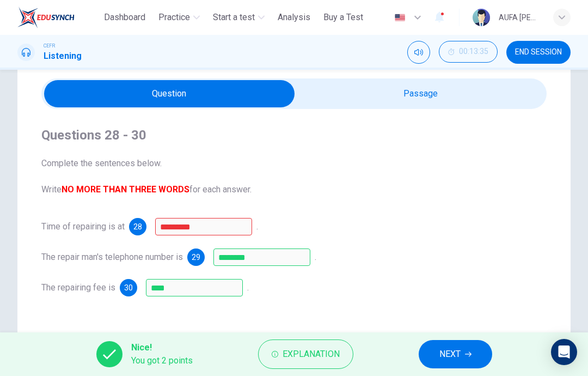
click at [308, 351] on span "Explanation" at bounding box center [311, 353] width 57 height 15
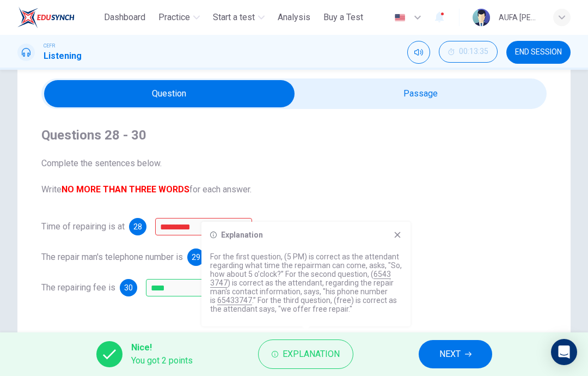
click at [397, 238] on icon at bounding box center [397, 234] width 9 height 9
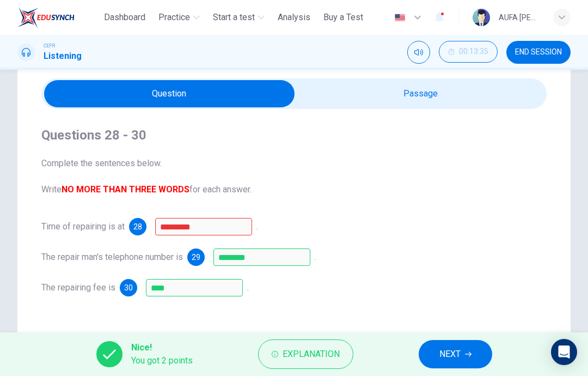
click at [464, 345] on button "NEXT" at bounding box center [456, 354] width 74 height 28
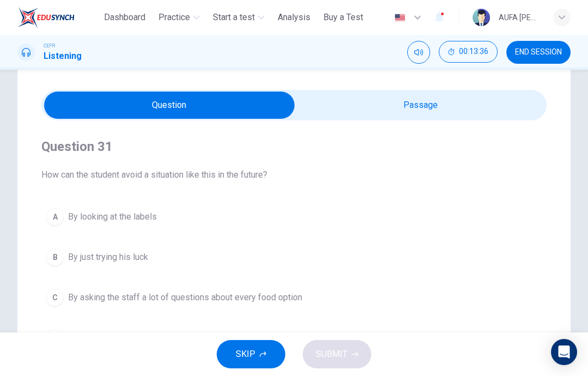
scroll to position [29, 0]
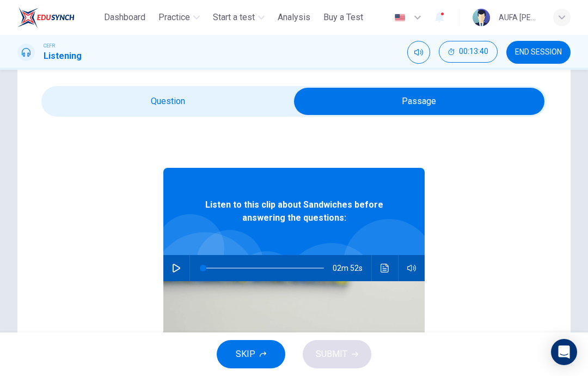
click at [177, 275] on button "button" at bounding box center [176, 268] width 17 height 26
type input "**"
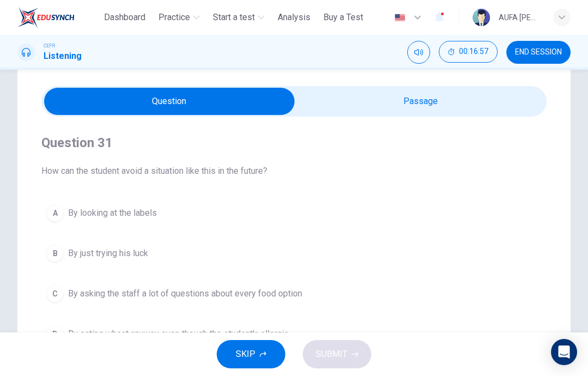
click at [285, 204] on button "A By looking at the labels" at bounding box center [294, 212] width 506 height 27
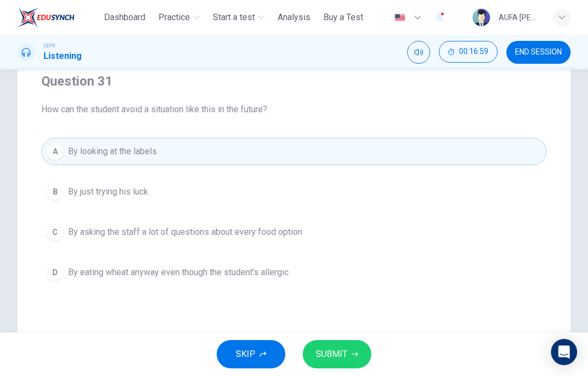
click at [336, 358] on span "SUBMIT" at bounding box center [332, 353] width 32 height 15
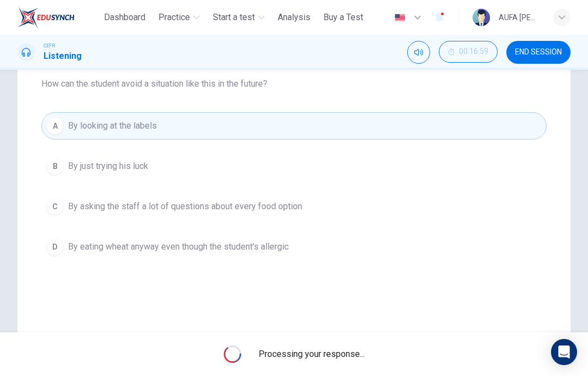
scroll to position [117, 0]
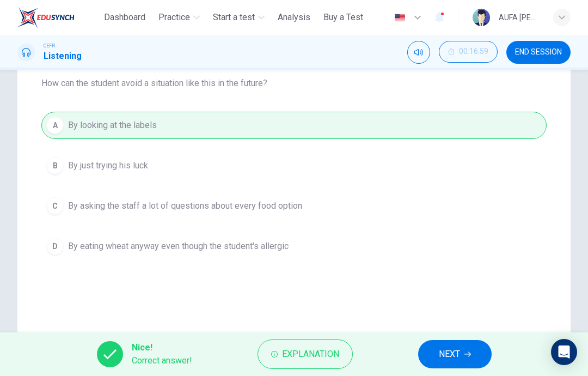
click at [436, 345] on button "NEXT" at bounding box center [455, 354] width 74 height 28
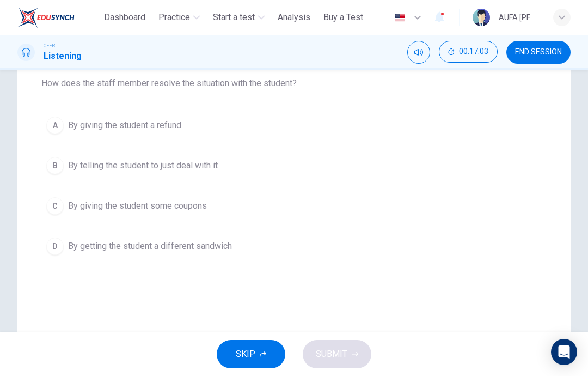
click at [328, 252] on button "D By getting the student a different sandwich" at bounding box center [294, 246] width 506 height 27
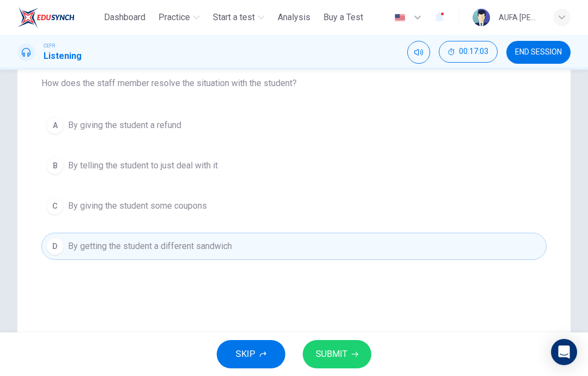
click at [340, 344] on button "SUBMIT" at bounding box center [337, 354] width 69 height 28
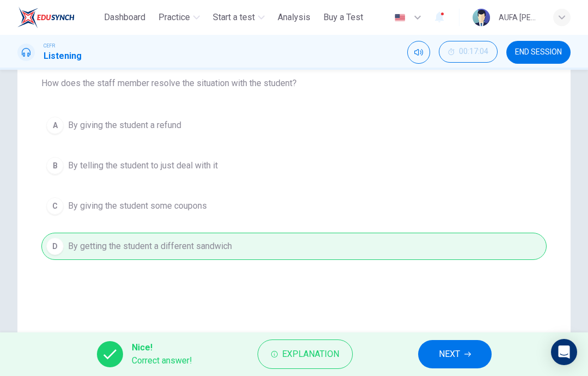
click at [446, 351] on span "NEXT" at bounding box center [449, 353] width 21 height 15
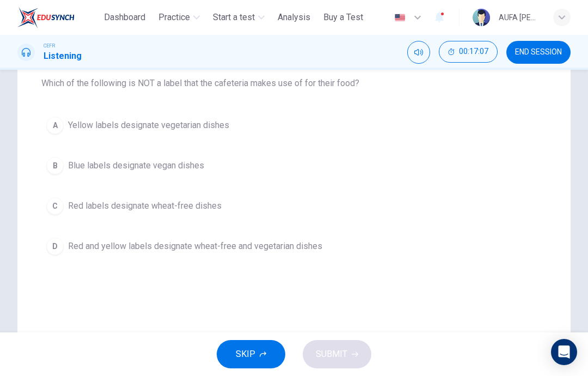
click at [358, 165] on button "B Blue labels designate vegan dishes" at bounding box center [294, 165] width 506 height 27
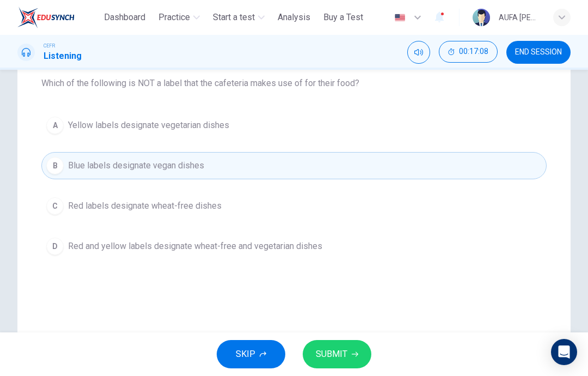
click at [369, 350] on button "SUBMIT" at bounding box center [337, 354] width 69 height 28
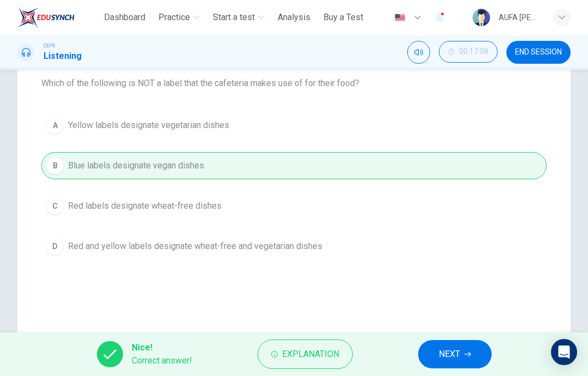
click at [449, 349] on span "NEXT" at bounding box center [449, 353] width 21 height 15
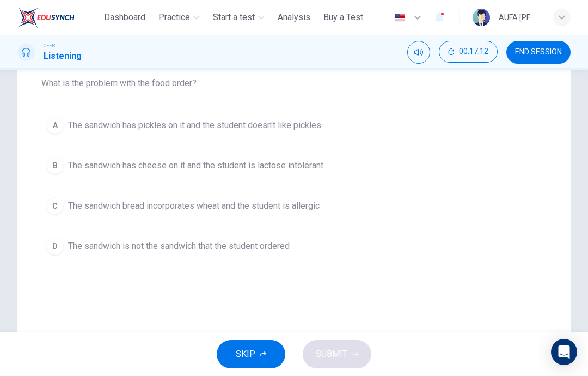
click at [353, 206] on button "C The sandwich bread incorporates wheat and the student is allergic" at bounding box center [294, 205] width 506 height 27
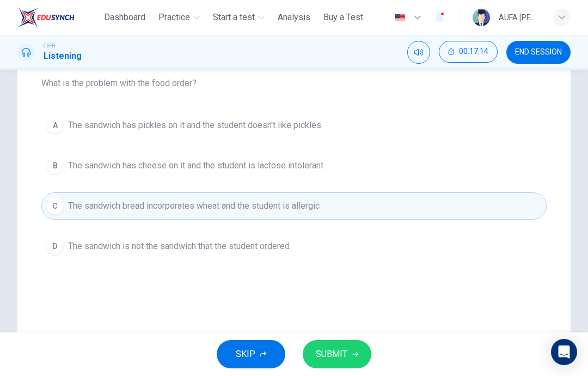
click at [361, 356] on button "SUBMIT" at bounding box center [337, 354] width 69 height 28
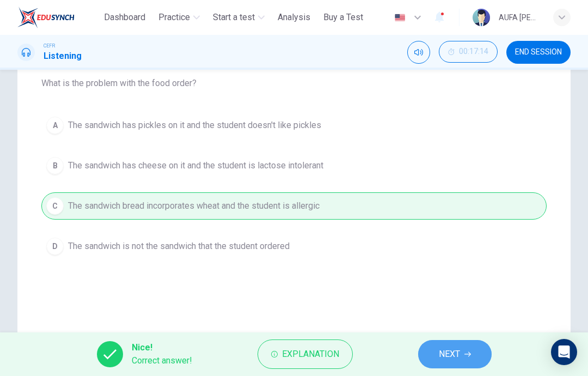
click at [455, 357] on span "NEXT" at bounding box center [449, 353] width 21 height 15
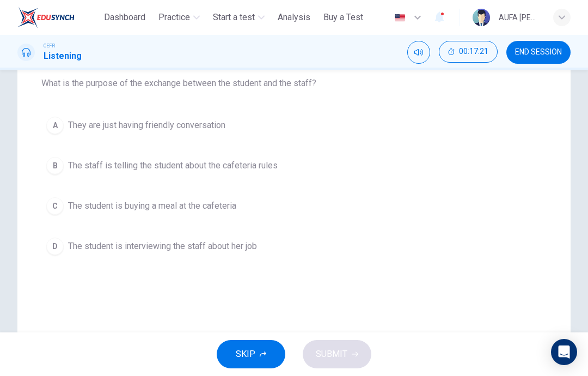
click at [367, 164] on button "B The staff is telling the student about the cafeteria rules" at bounding box center [294, 165] width 506 height 27
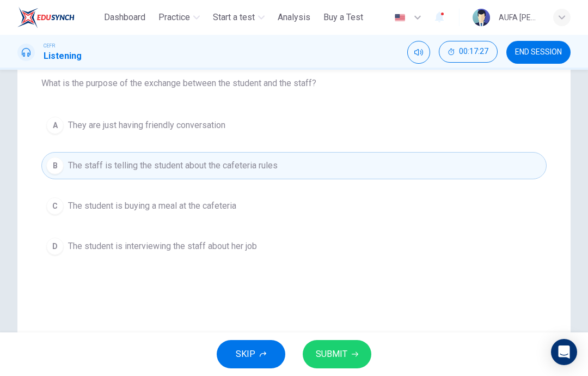
click at [363, 208] on button "C The student is buying a meal at the cafeteria" at bounding box center [294, 205] width 506 height 27
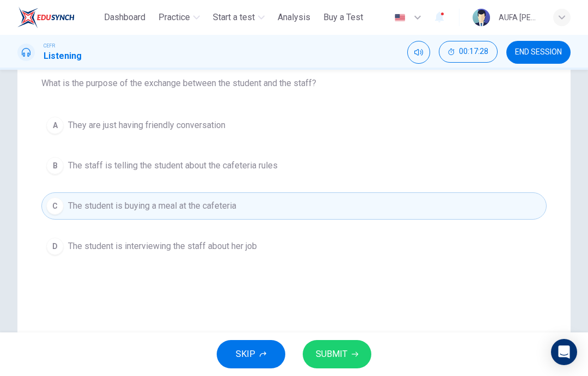
click at [335, 342] on button "SUBMIT" at bounding box center [337, 354] width 69 height 28
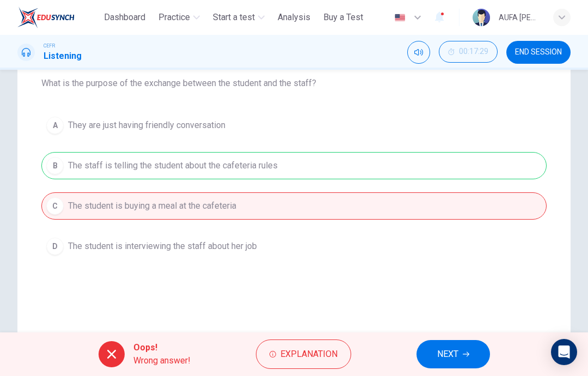
click at [378, 168] on div "A They are just having friendly conversation B The staff is telling the student…" at bounding box center [294, 186] width 506 height 148
click at [449, 364] on button "NEXT" at bounding box center [454, 354] width 74 height 28
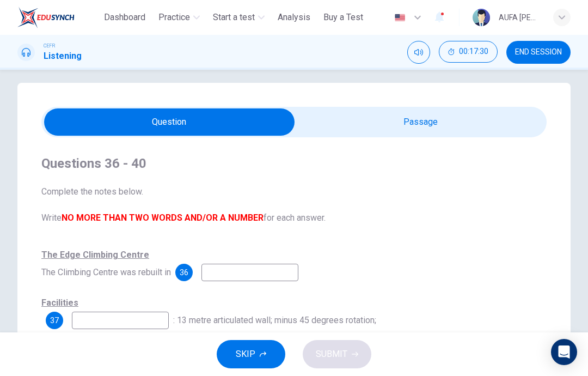
scroll to position [6, 0]
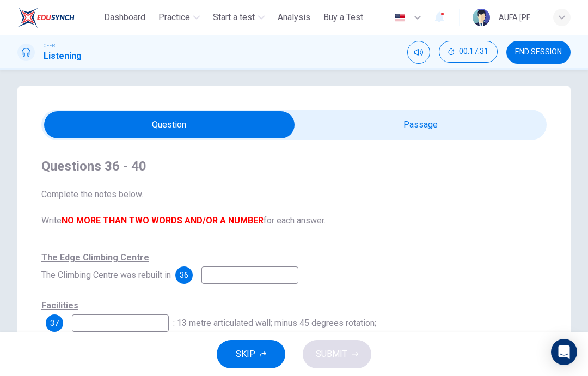
click at [545, 52] on span "END SESSION" at bounding box center [538, 52] width 47 height 9
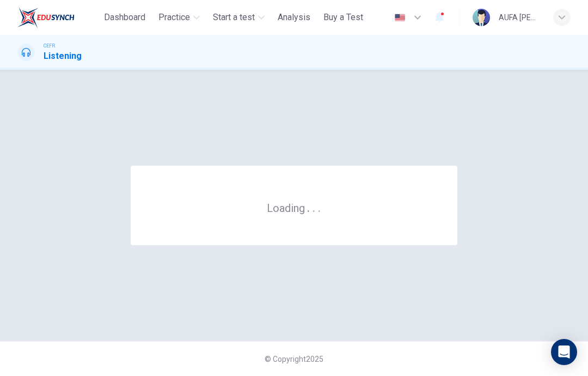
scroll to position [0, 0]
